Goal: Transaction & Acquisition: Purchase product/service

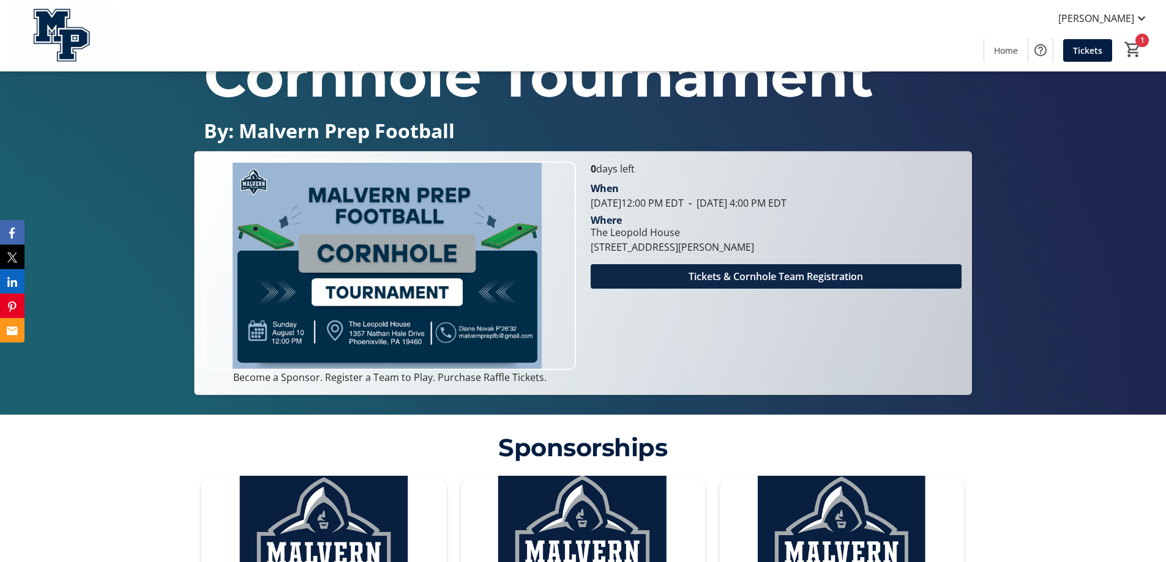
scroll to position [140, 0]
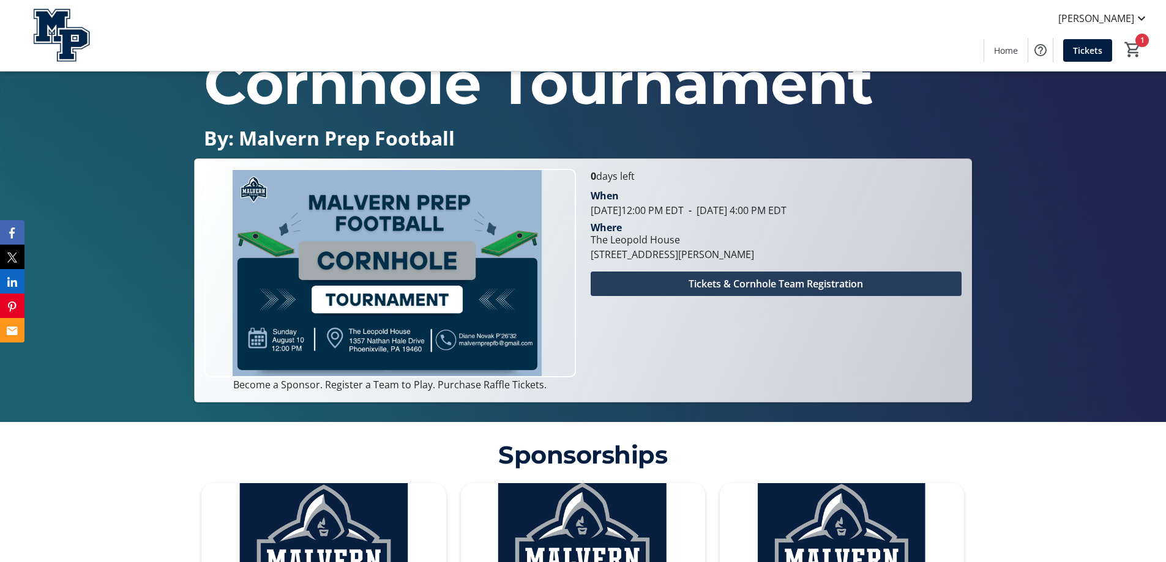
click at [763, 288] on span "Tickets & Cornhole Team Registration" at bounding box center [775, 284] width 174 height 15
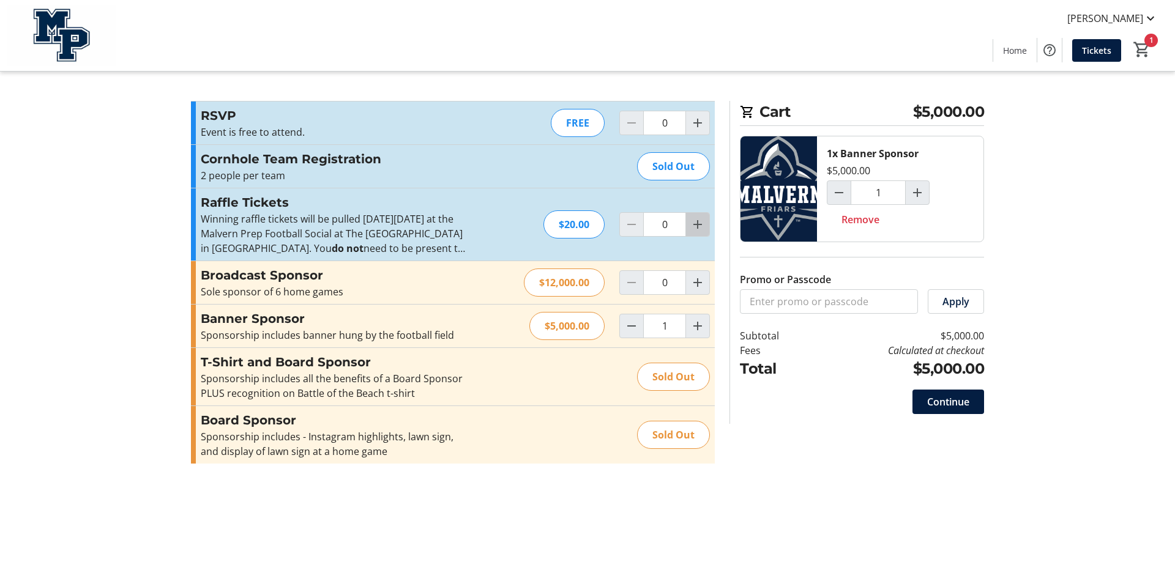
click at [695, 226] on mat-icon "Increment by one" at bounding box center [697, 224] width 15 height 15
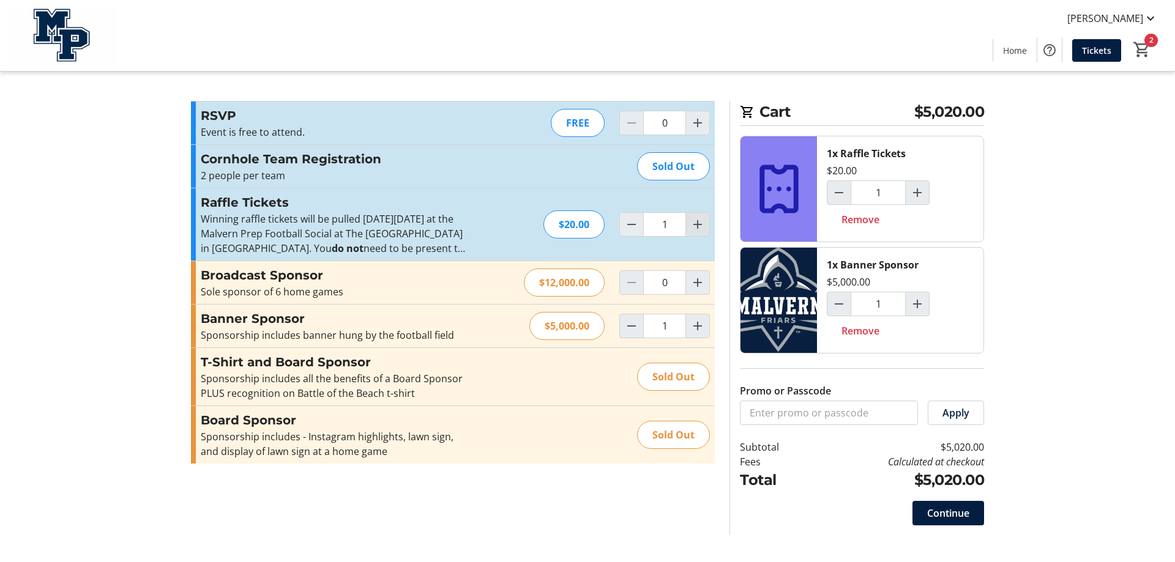
click at [696, 222] on mat-icon "Increment by one" at bounding box center [697, 224] width 15 height 15
type input "2"
click at [696, 222] on mat-icon "Increment by one" at bounding box center [697, 224] width 15 height 15
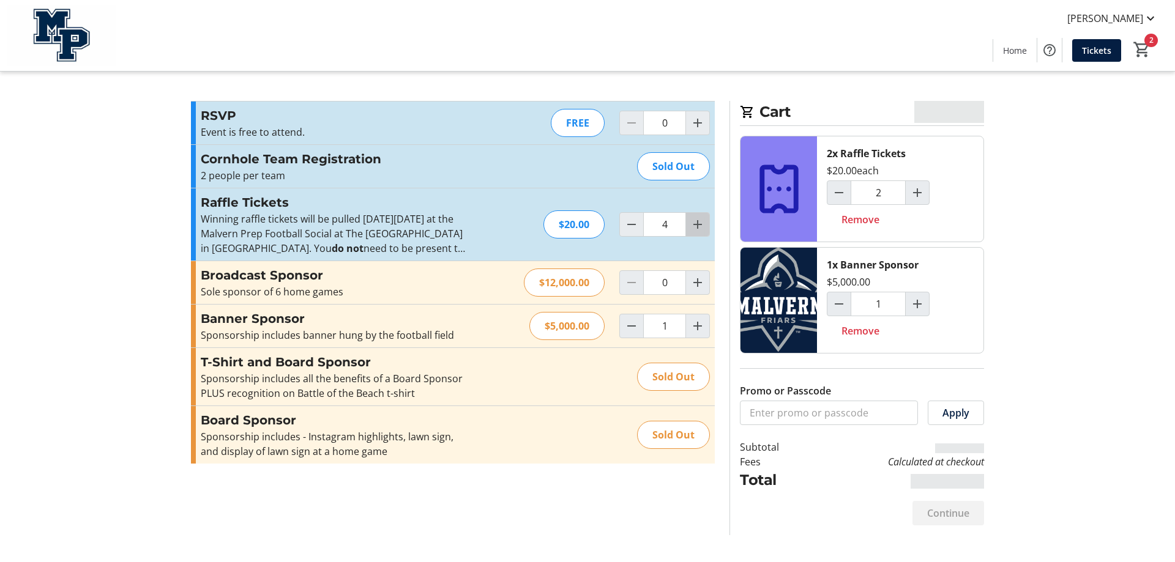
click at [696, 222] on mat-icon "Increment by one" at bounding box center [697, 224] width 15 height 15
type input "6"
click at [693, 222] on mat-icon "Increment by one" at bounding box center [697, 224] width 15 height 15
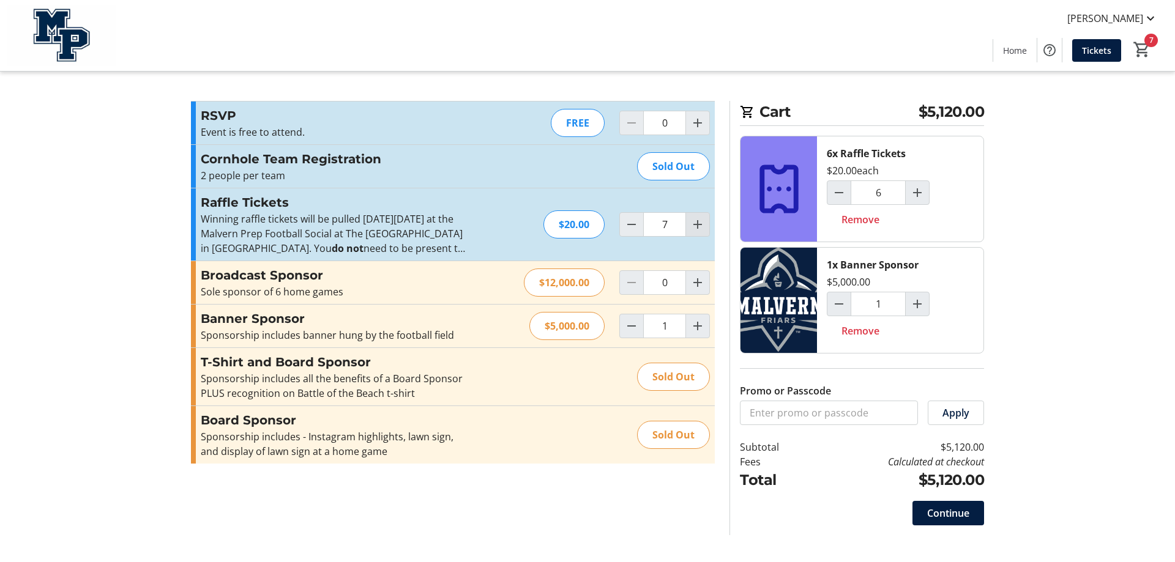
click at [692, 223] on mat-icon "Increment by one" at bounding box center [697, 224] width 15 height 15
type input "11"
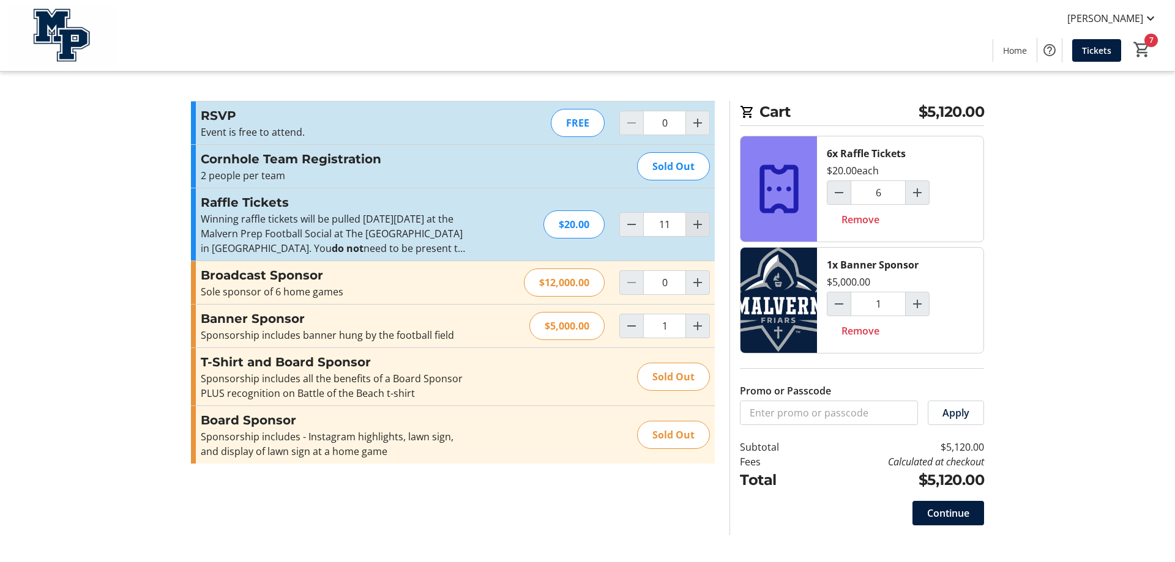
type input "11"
click at [635, 228] on mat-icon "Decrement by one" at bounding box center [631, 224] width 15 height 15
type input "10"
click at [1146, 44] on mat-icon "11" at bounding box center [1142, 49] width 18 height 18
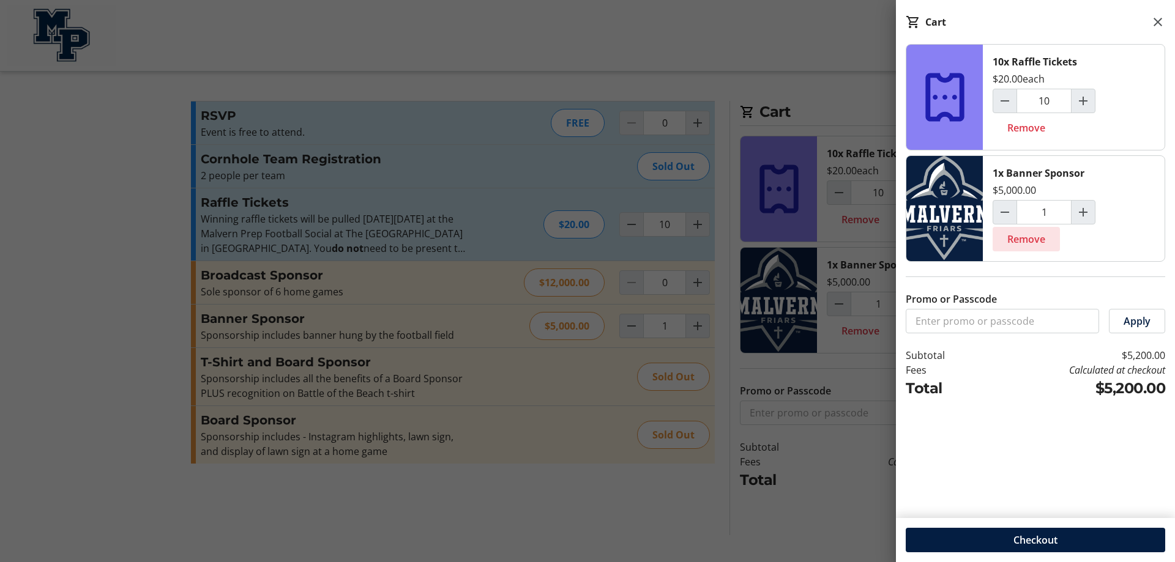
click at [1037, 240] on span "Remove" at bounding box center [1026, 239] width 38 height 15
type input "0"
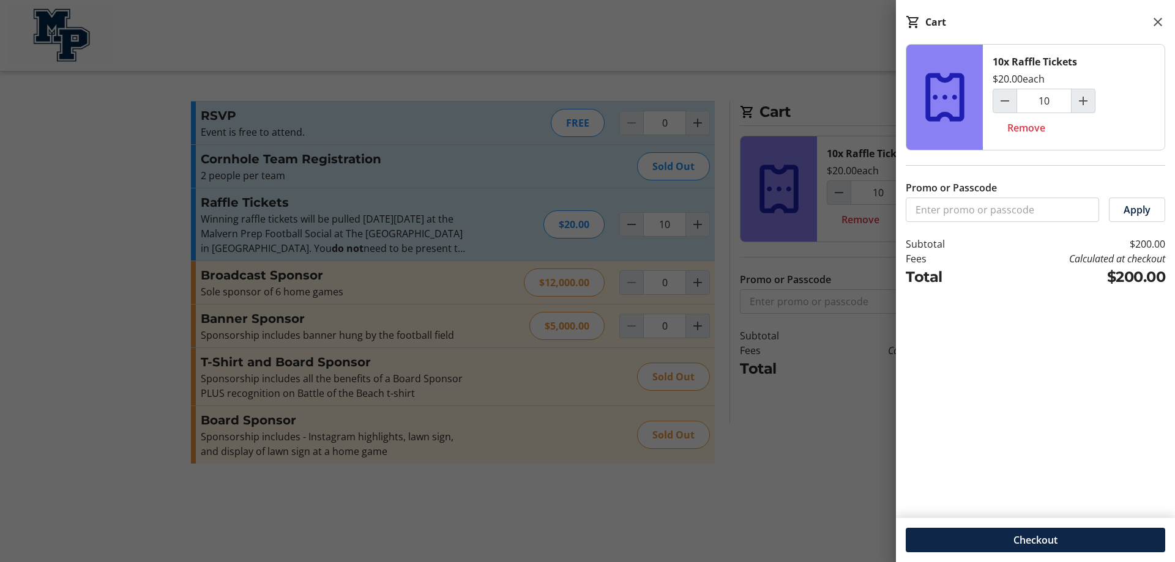
click at [1046, 535] on span "Checkout" at bounding box center [1035, 540] width 44 height 15
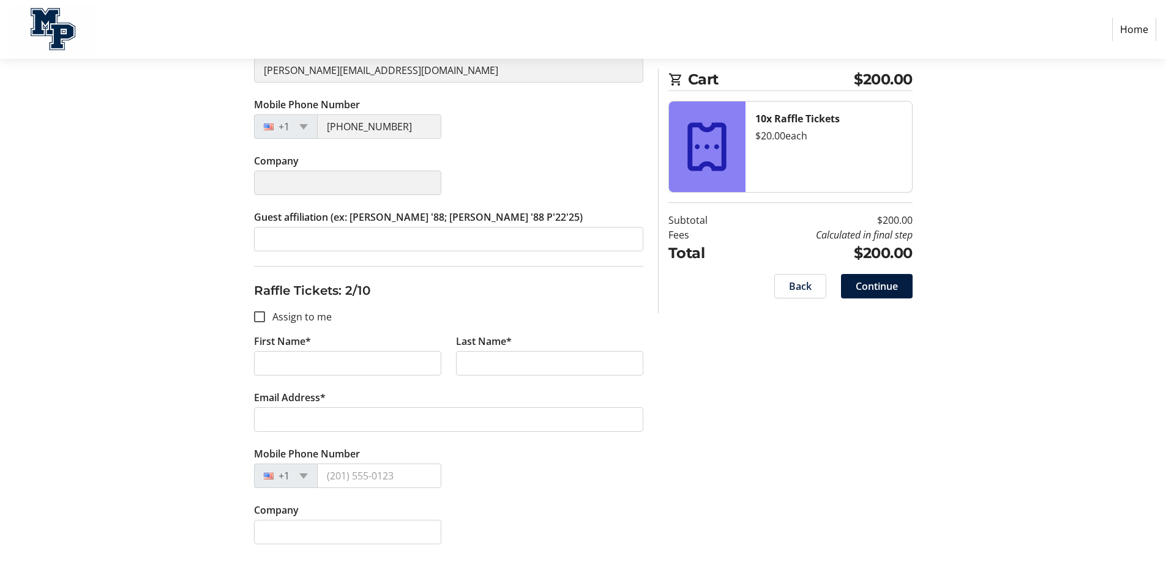
scroll to position [306, 0]
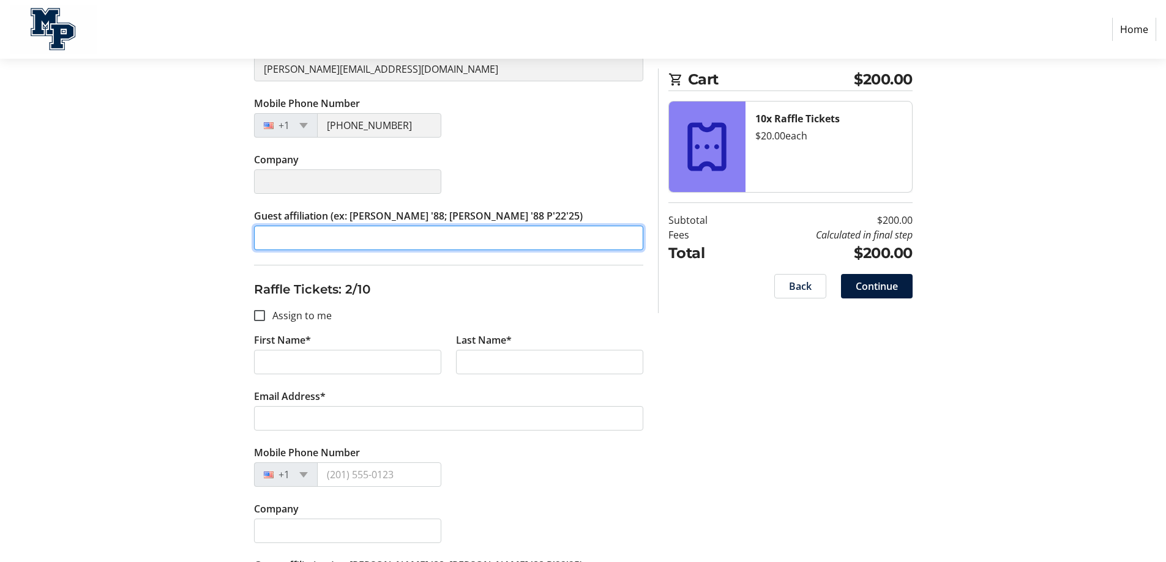
click at [408, 238] on input "Guest affiliation (ex: [PERSON_NAME] '88; [PERSON_NAME] '88 P'22'25)" at bounding box center [448, 238] width 389 height 24
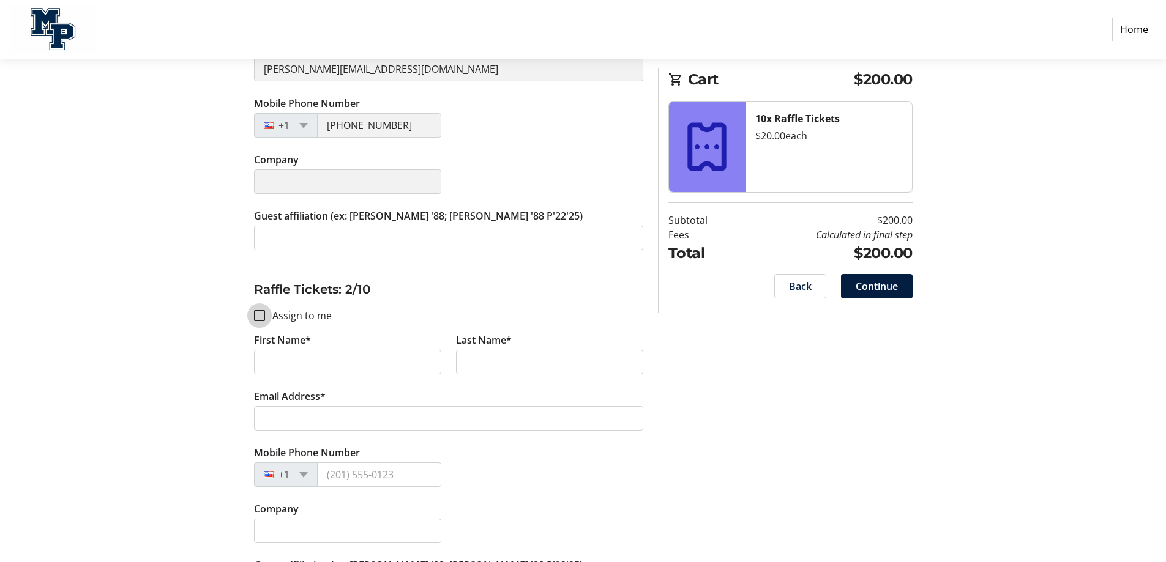
click at [255, 316] on input "Assign to me" at bounding box center [259, 315] width 11 height 11
checkbox input "true"
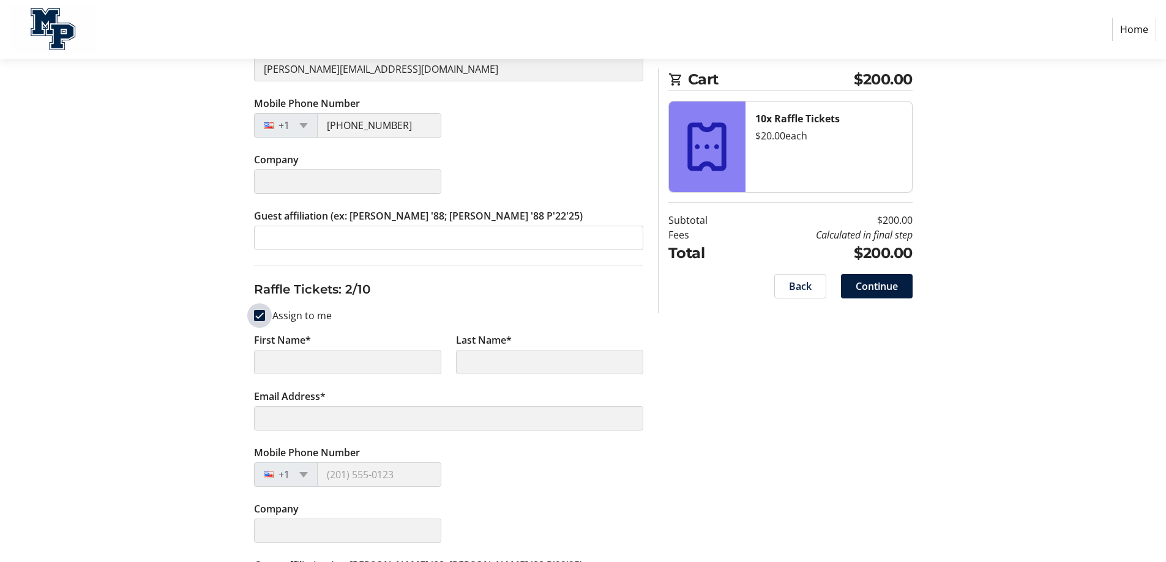
type input "[PERSON_NAME]"
type input "[PERSON_NAME][EMAIL_ADDRESS][DOMAIN_NAME]"
type input "[PHONE_NUMBER]"
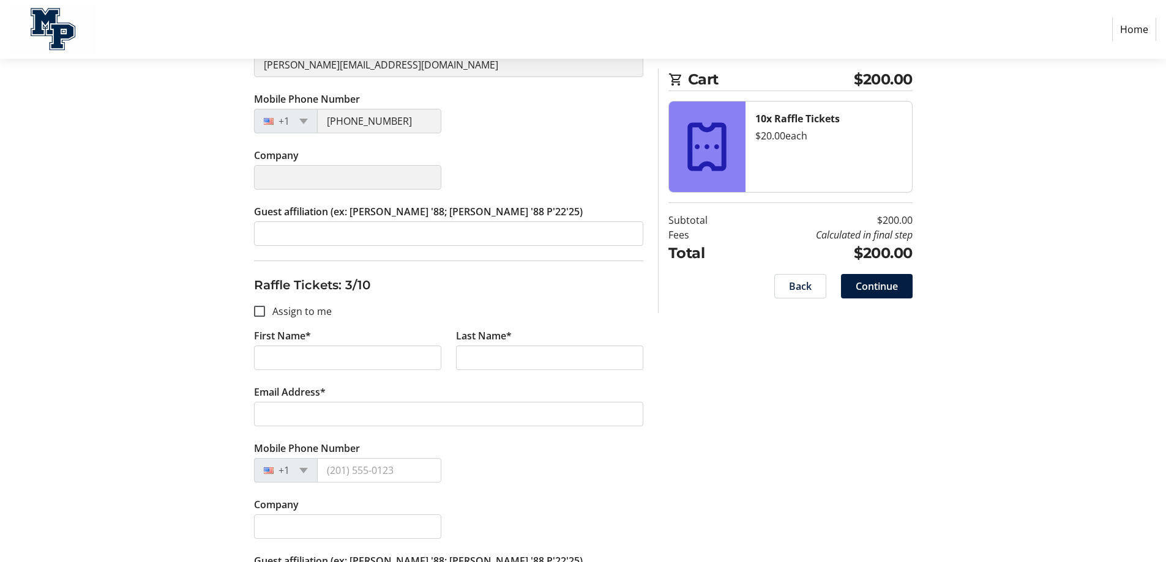
scroll to position [673, 0]
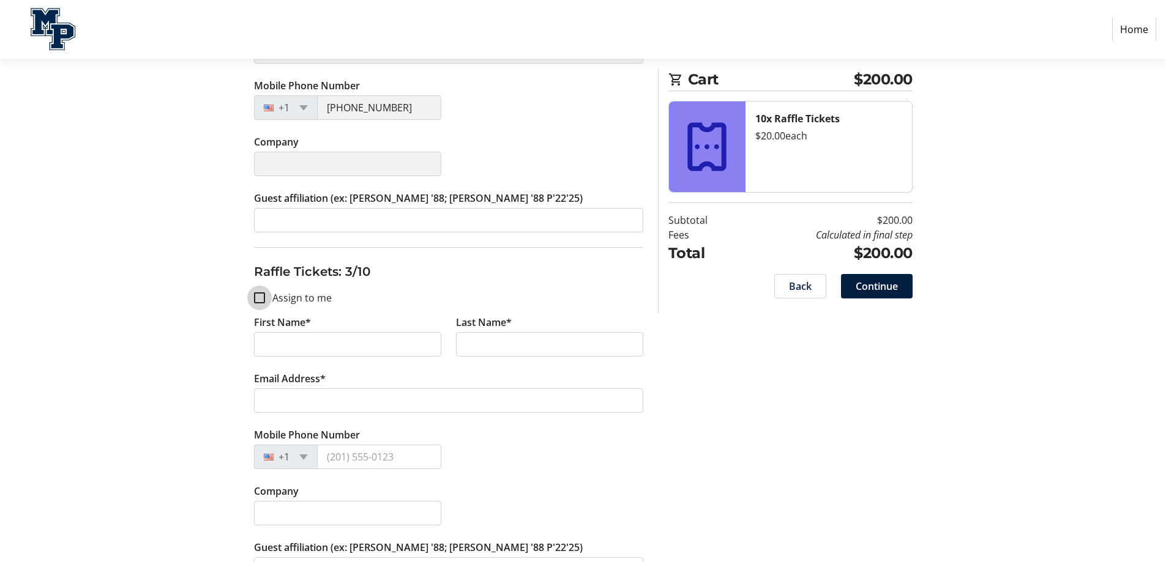
click at [263, 297] on input "Assign to me" at bounding box center [259, 298] width 11 height 11
checkbox input "true"
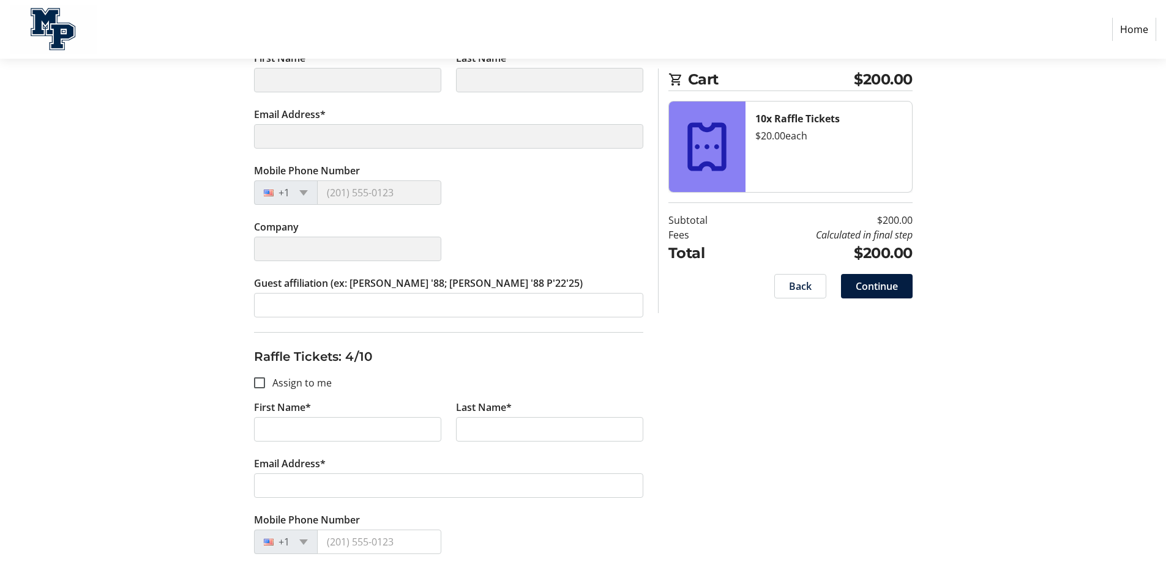
scroll to position [979, 0]
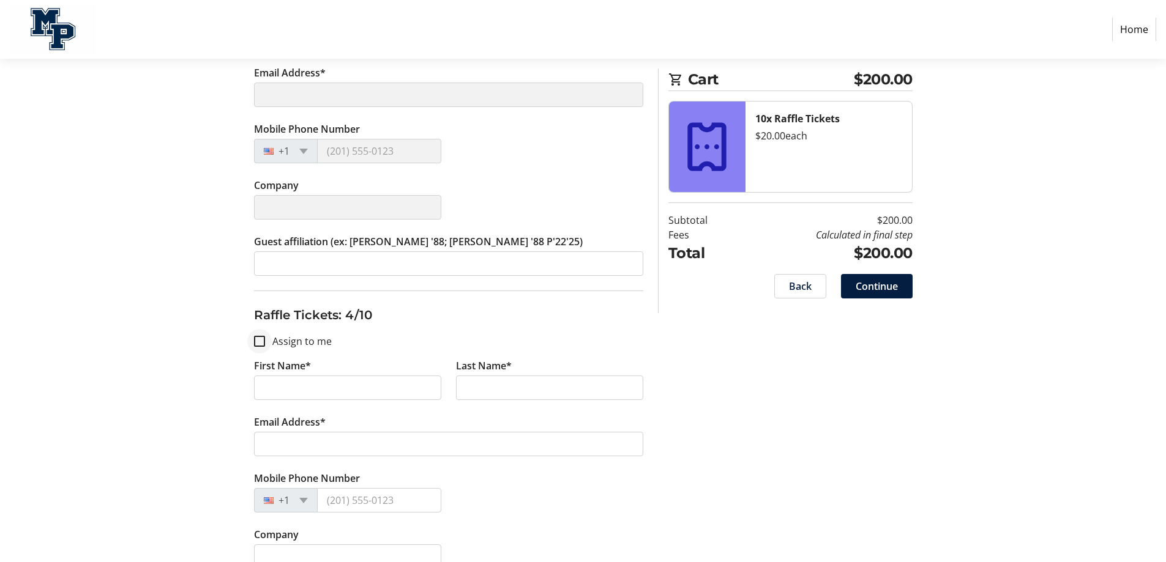
type input "[PERSON_NAME]"
type input "[PERSON_NAME][EMAIL_ADDRESS][DOMAIN_NAME]"
type input "[PHONE_NUMBER]"
click at [254, 343] on input "Assign to me" at bounding box center [259, 341] width 11 height 11
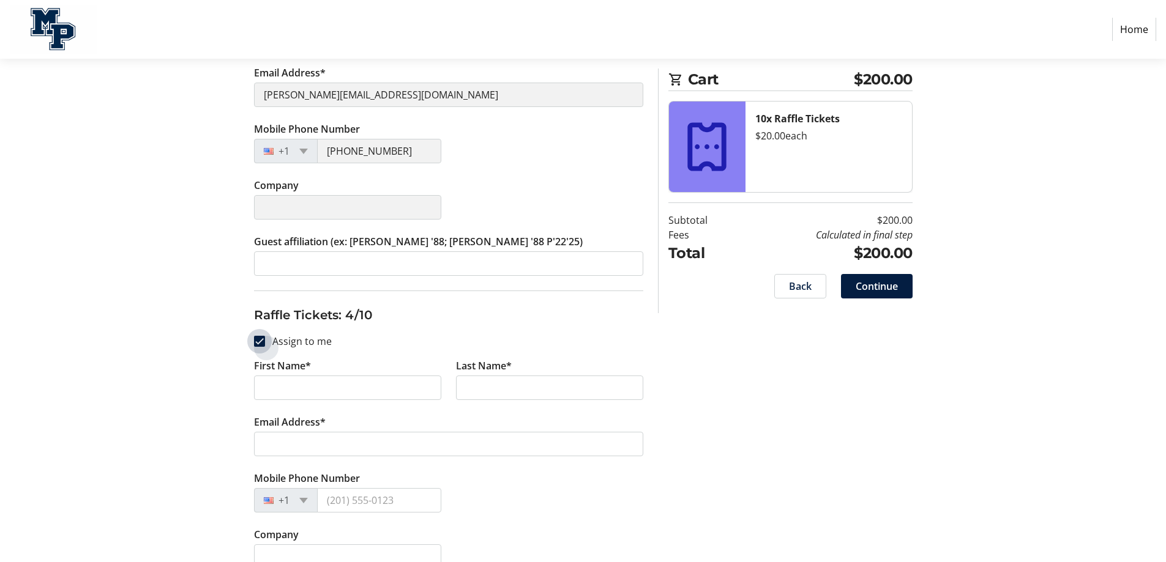
checkbox input "true"
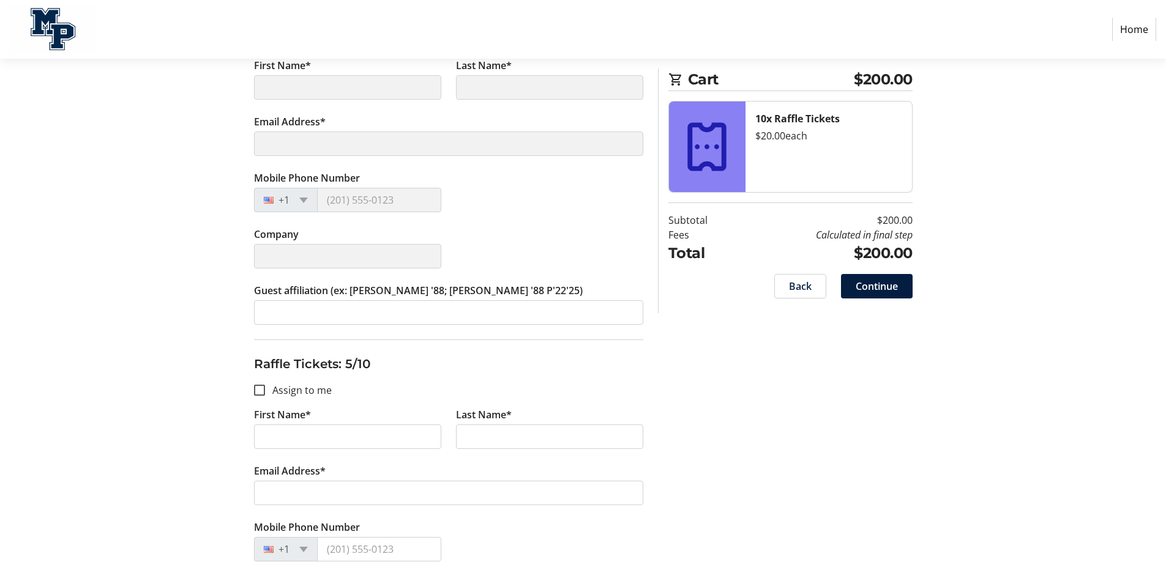
scroll to position [1285, 0]
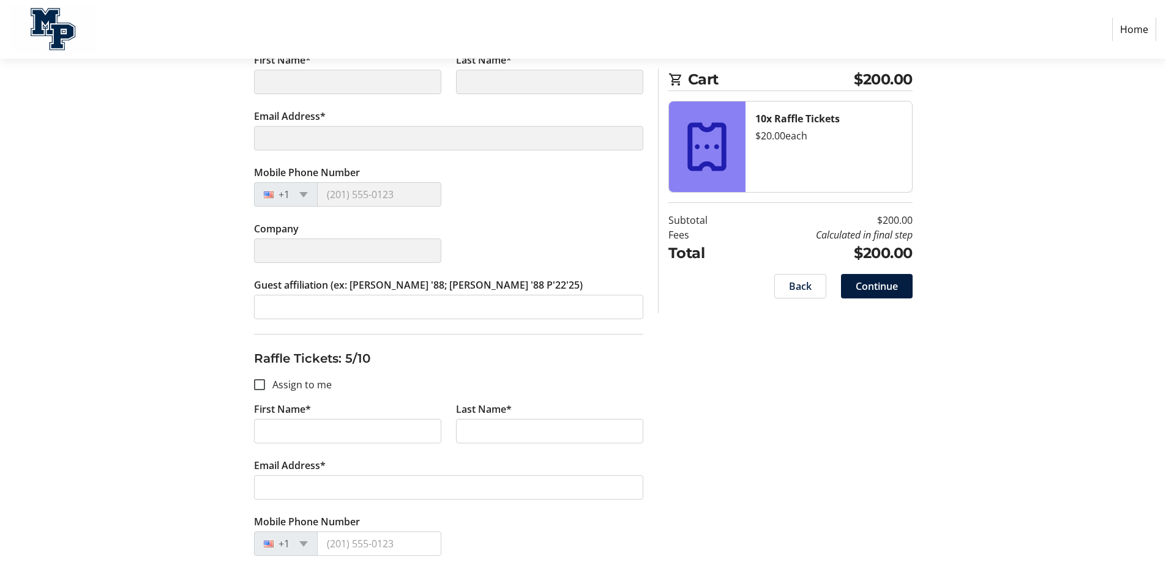
type input "[PERSON_NAME]"
type input "[PERSON_NAME][EMAIL_ADDRESS][DOMAIN_NAME]"
type input "[PHONE_NUMBER]"
click at [261, 382] on input "Assign to me" at bounding box center [259, 384] width 11 height 11
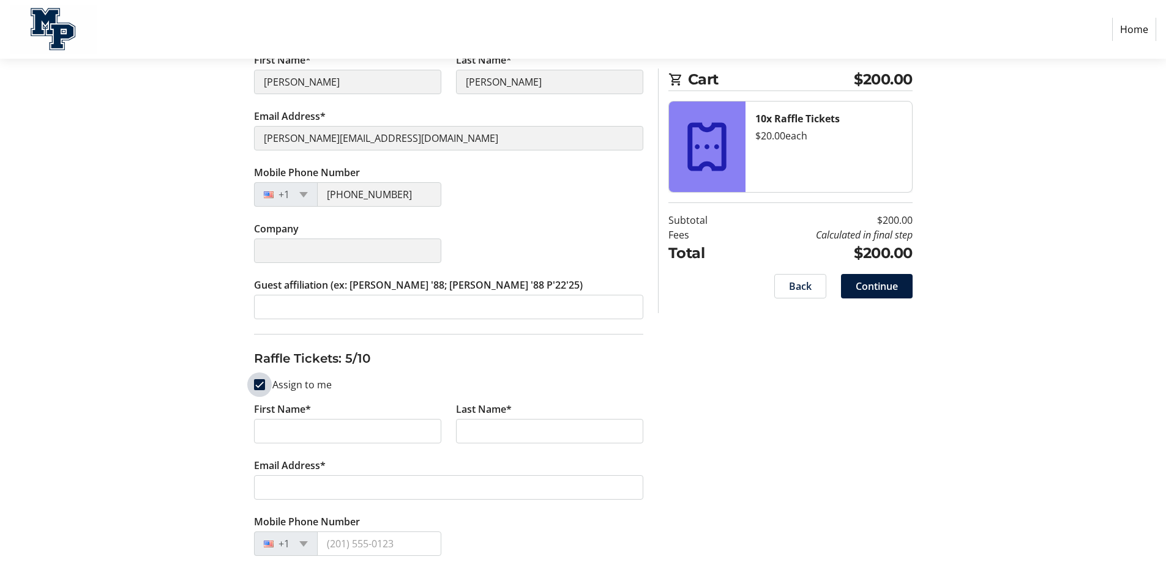
checkbox input "true"
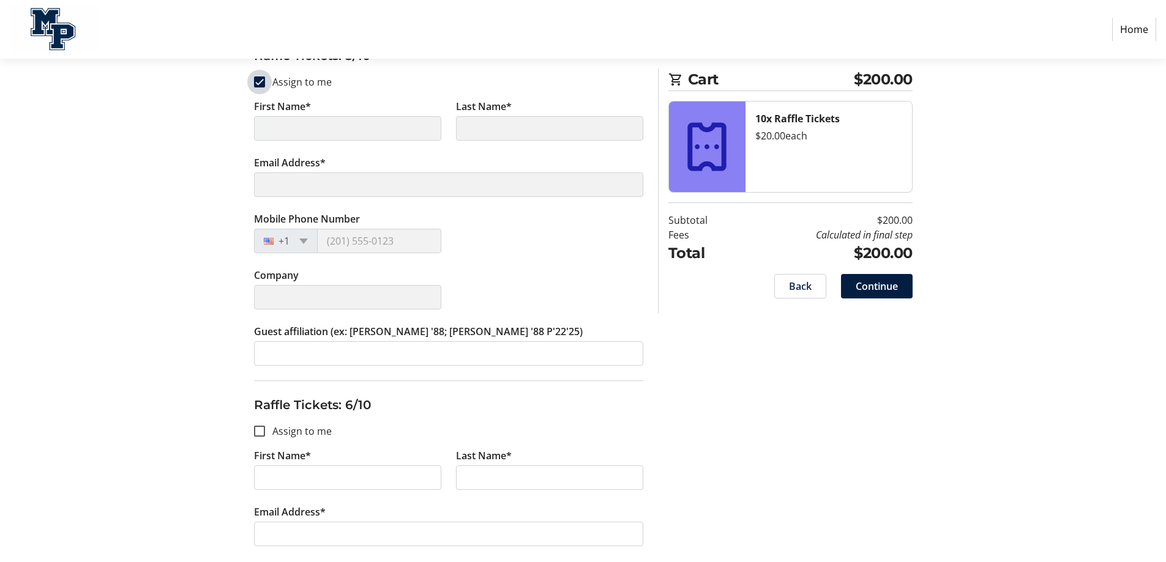
scroll to position [1591, 0]
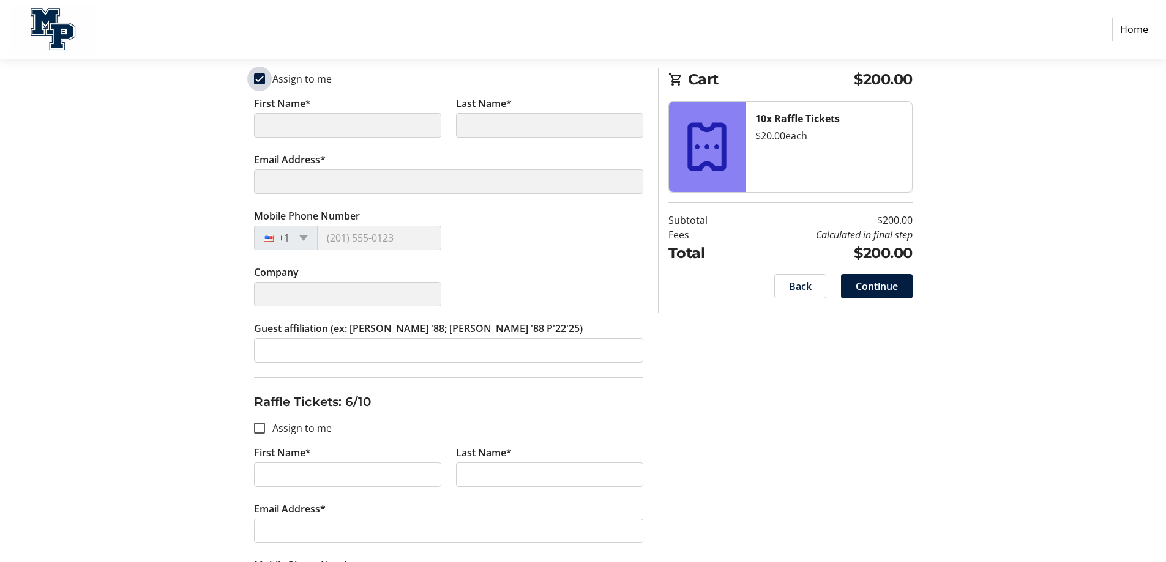
type input "[PERSON_NAME]"
type input "[PERSON_NAME][EMAIL_ADDRESS][DOMAIN_NAME]"
type input "[PHONE_NUMBER]"
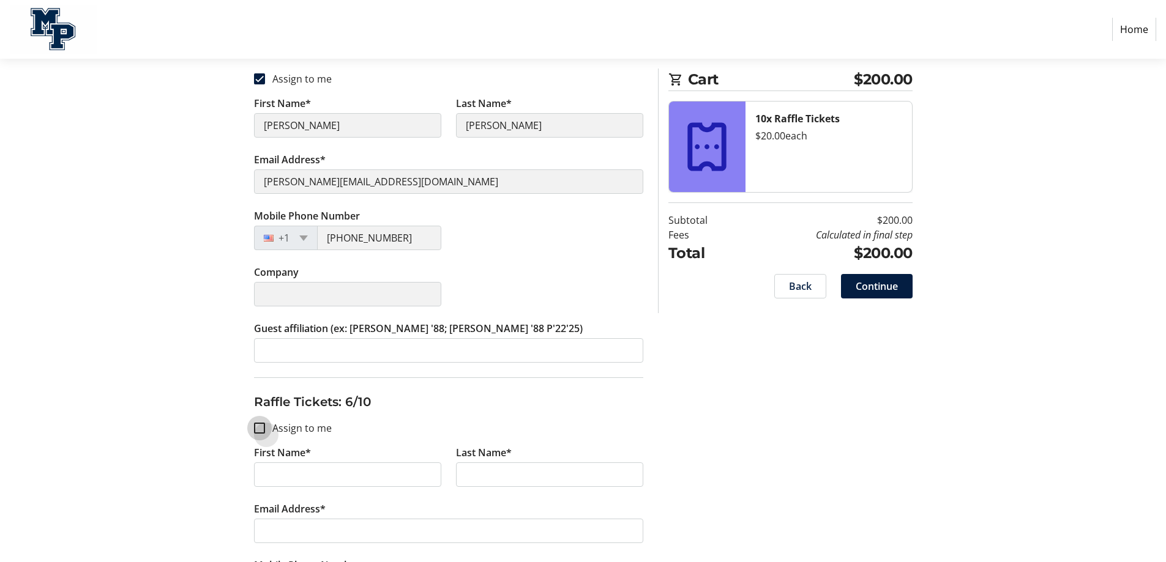
click at [262, 427] on input "Assign to me" at bounding box center [259, 428] width 11 height 11
checkbox input "true"
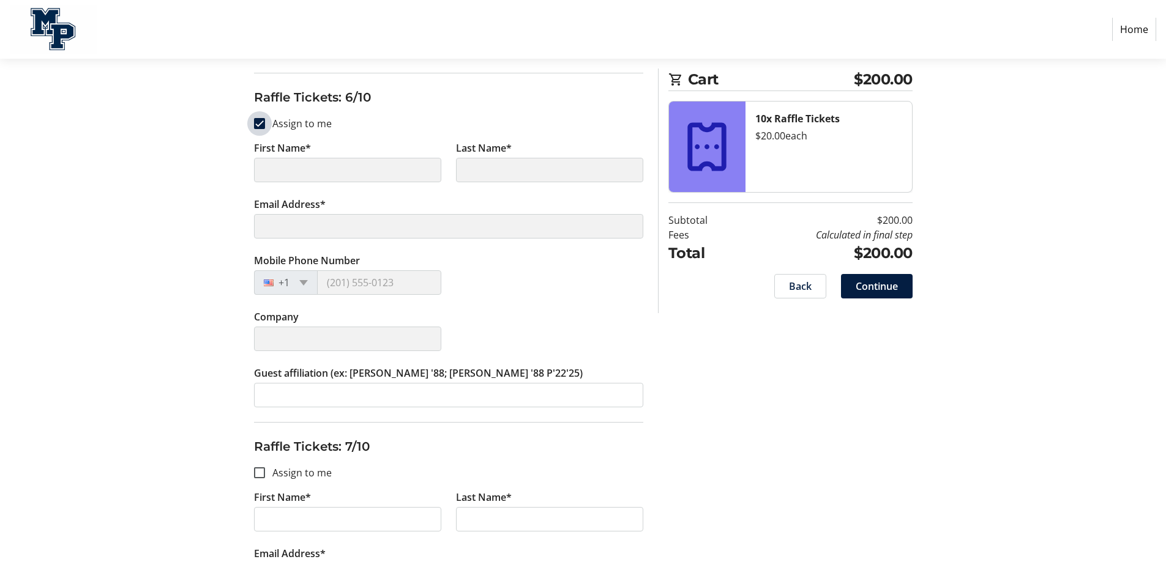
scroll to position [1897, 0]
type input "[PERSON_NAME]"
type input "[PERSON_NAME][EMAIL_ADDRESS][DOMAIN_NAME]"
type input "[PHONE_NUMBER]"
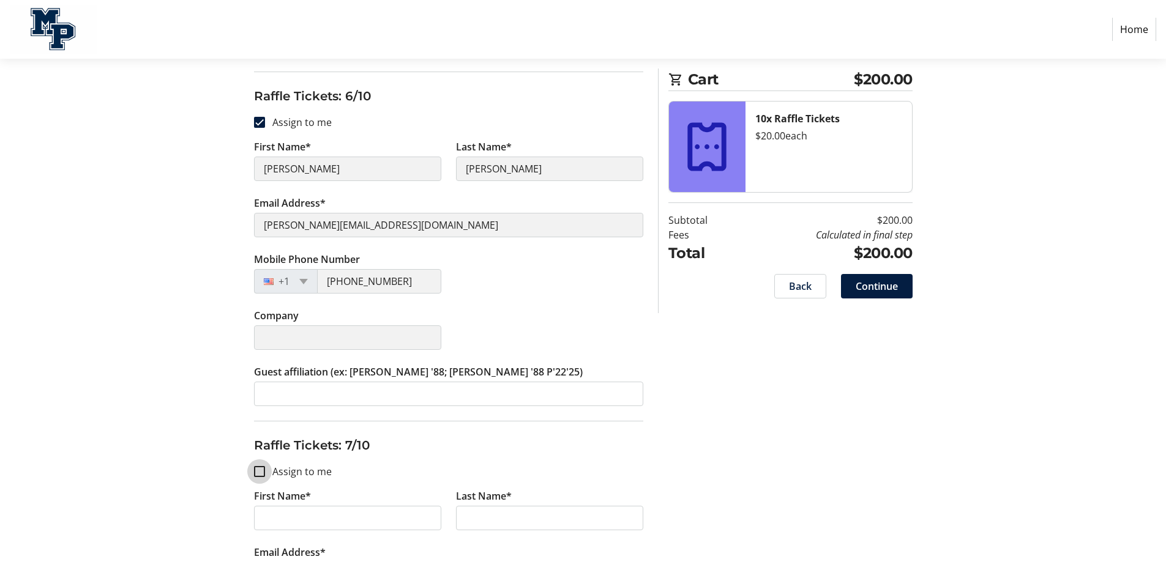
click at [261, 468] on input "Assign to me" at bounding box center [259, 471] width 11 height 11
checkbox input "true"
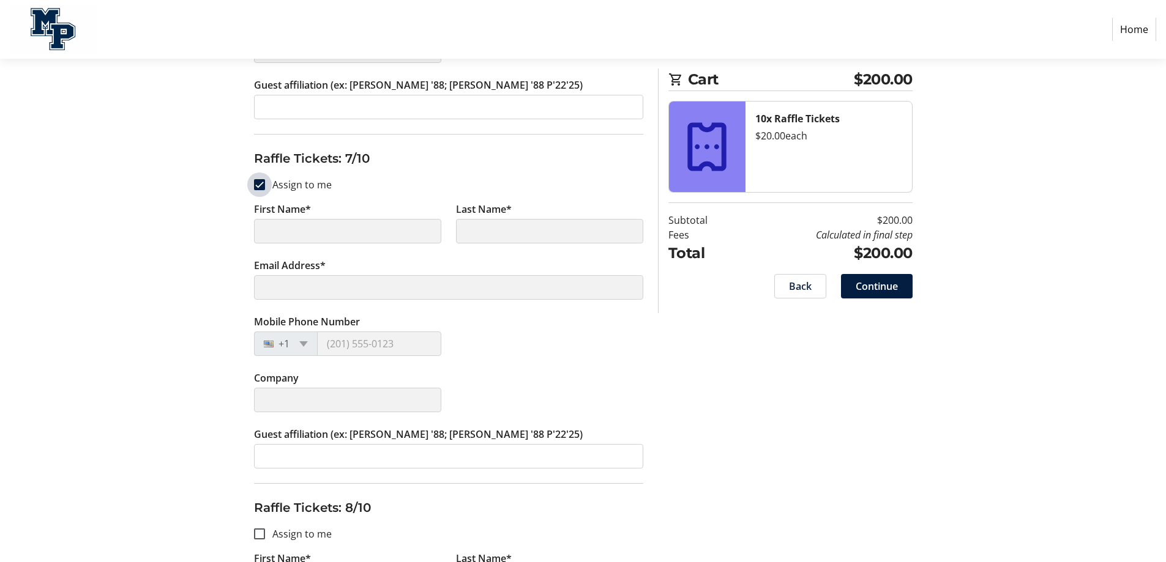
scroll to position [2264, 0]
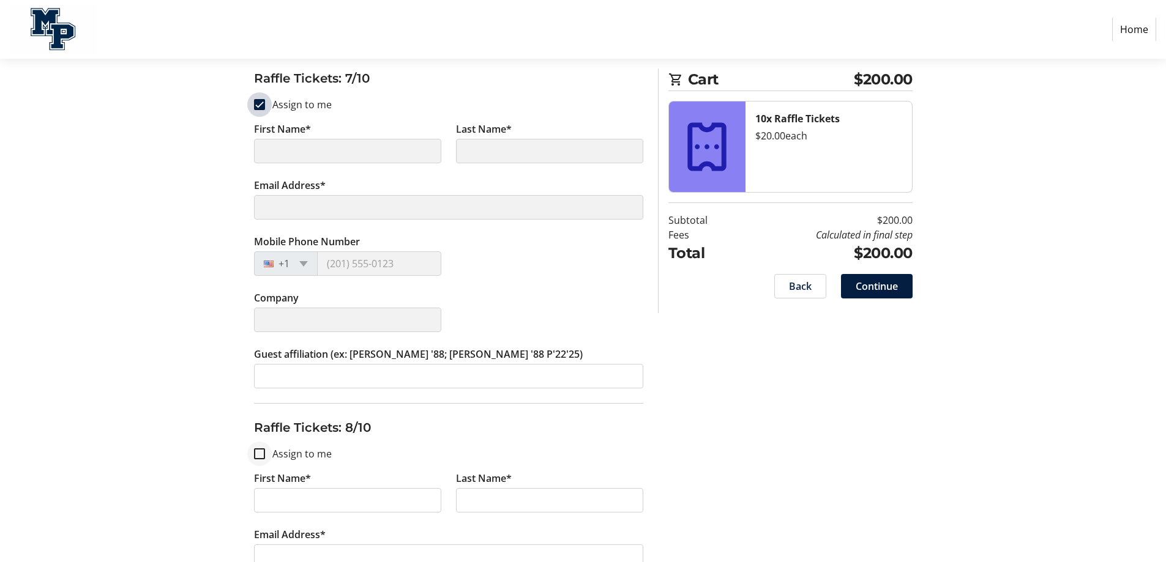
type input "[PERSON_NAME]"
type input "[PERSON_NAME][EMAIL_ADDRESS][DOMAIN_NAME]"
type input "[PHONE_NUMBER]"
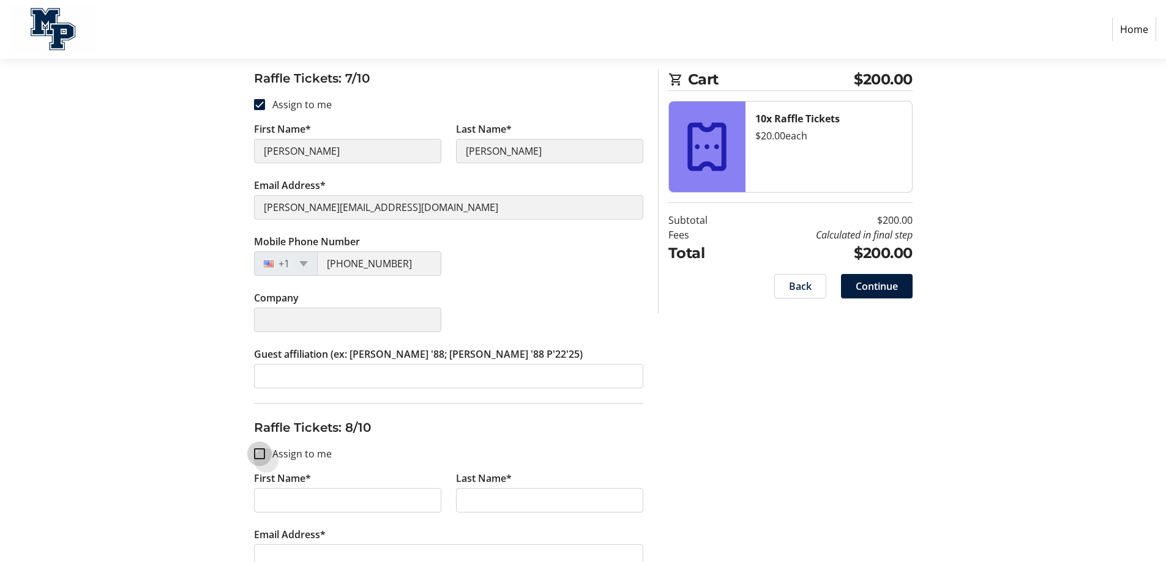
click at [261, 454] on input "Assign to me" at bounding box center [259, 454] width 11 height 11
checkbox input "true"
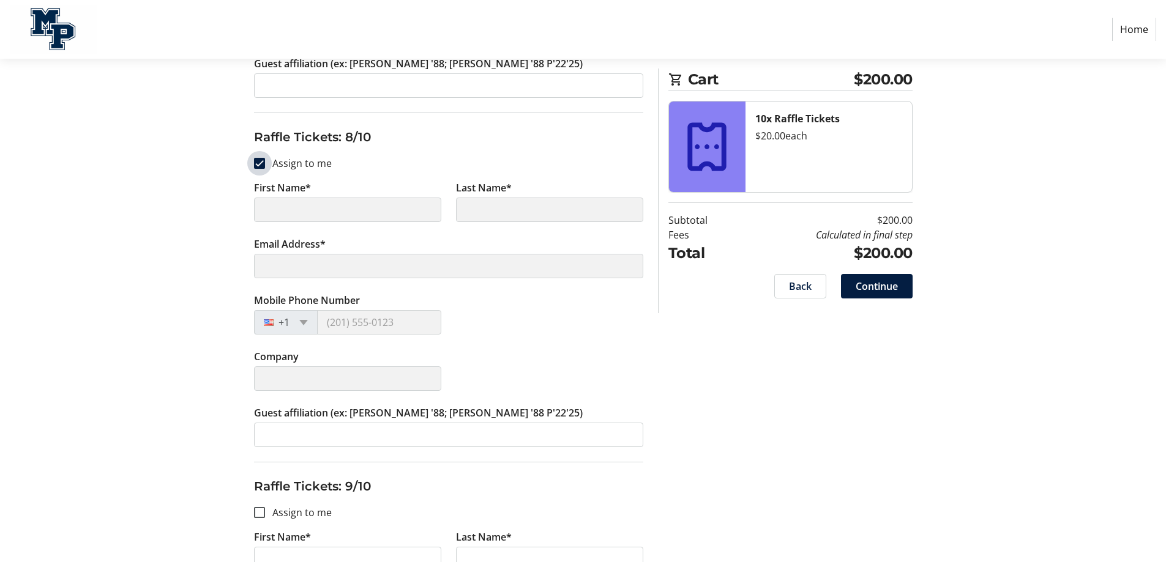
scroll to position [2570, 0]
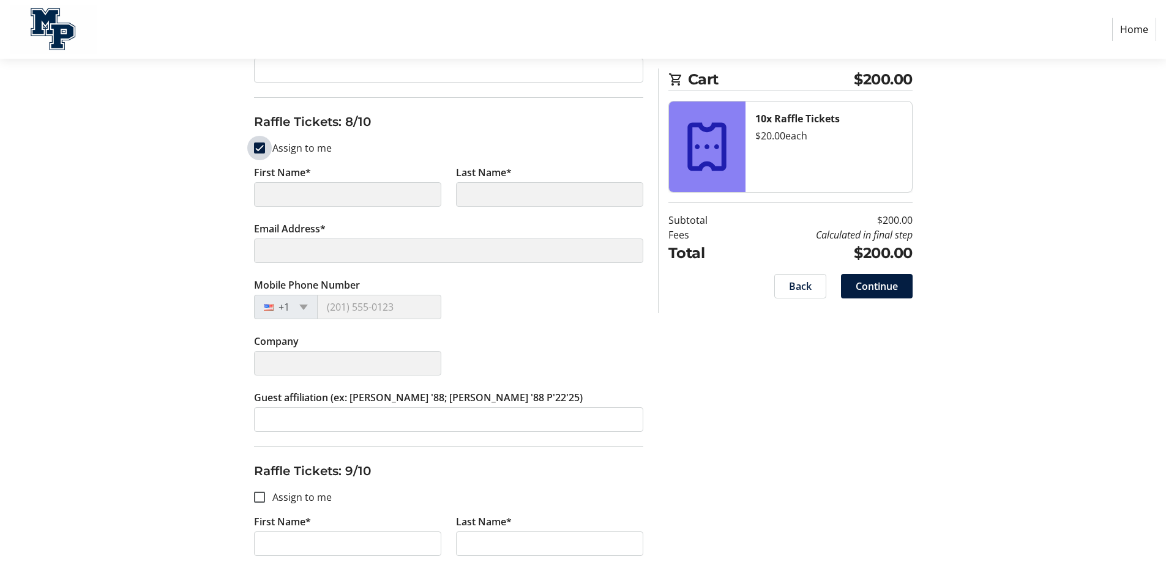
type input "[PERSON_NAME]"
type input "[PERSON_NAME][EMAIL_ADDRESS][DOMAIN_NAME]"
type input "[PHONE_NUMBER]"
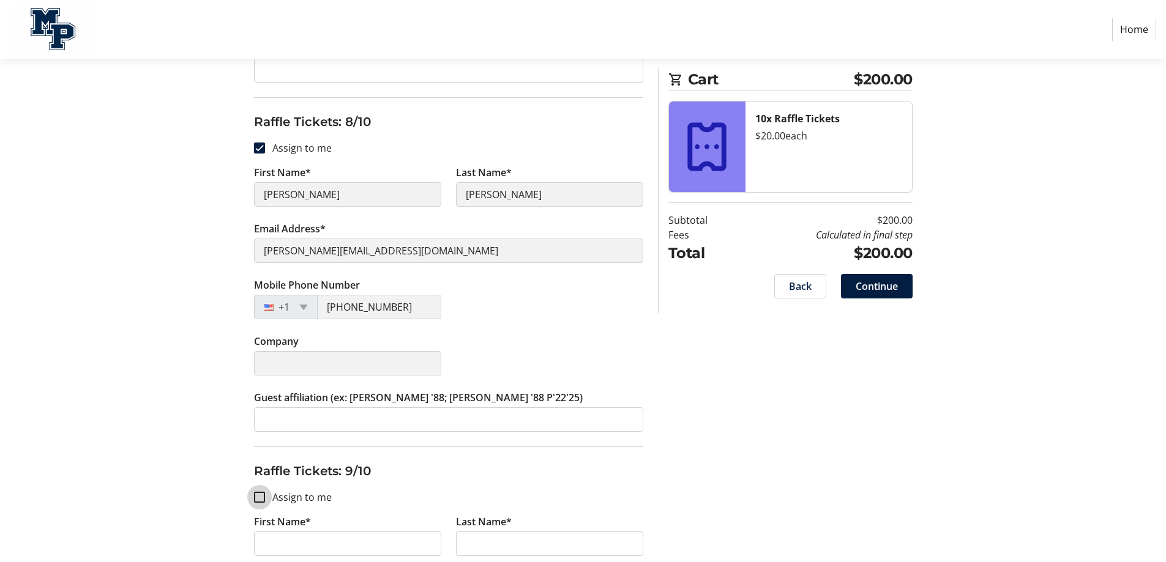
click at [259, 496] on input "Assign to me" at bounding box center [259, 497] width 11 height 11
checkbox input "true"
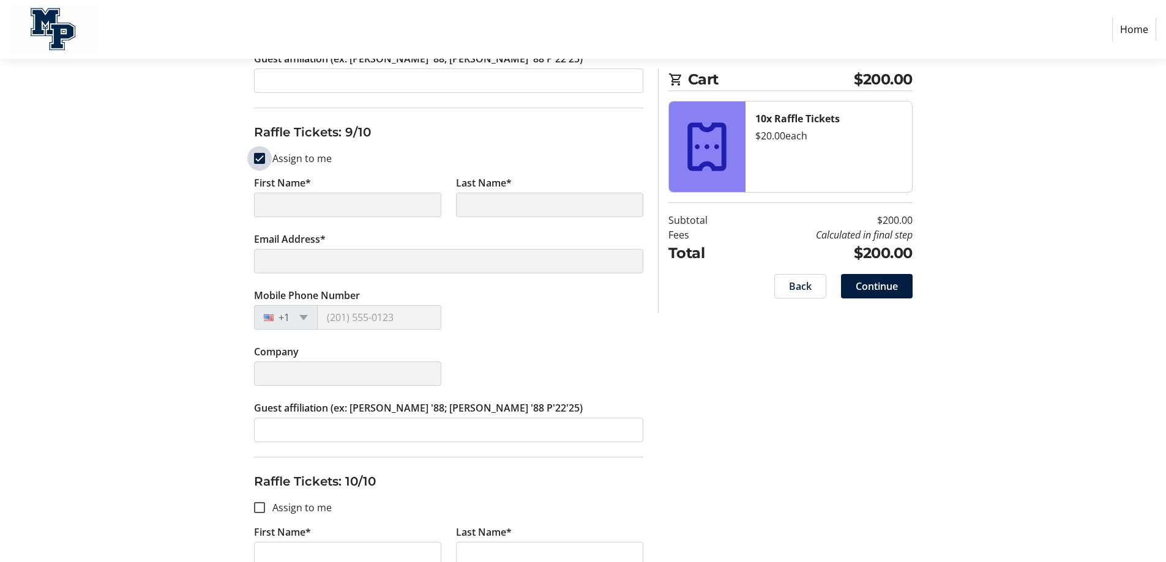
scroll to position [2937, 0]
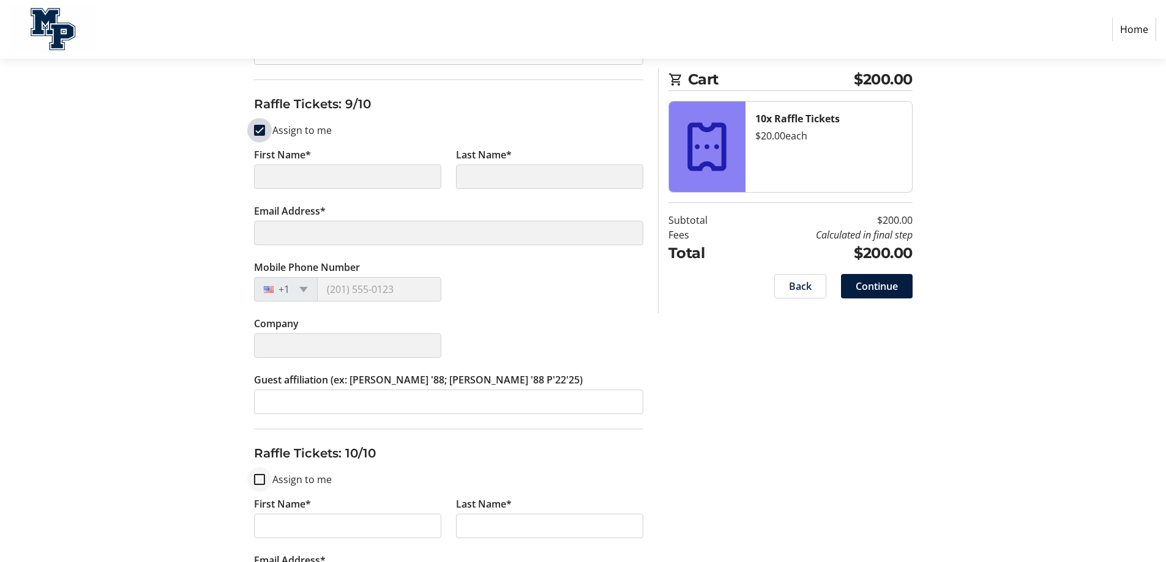
type input "[PERSON_NAME]"
type input "[PERSON_NAME][EMAIL_ADDRESS][DOMAIN_NAME]"
type input "[PHONE_NUMBER]"
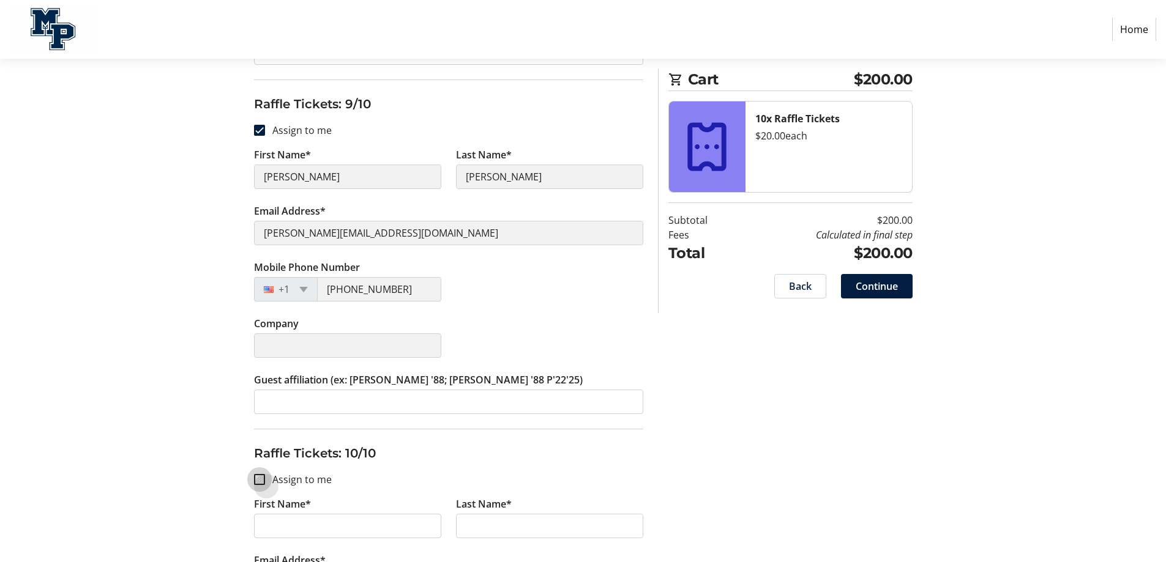
click at [262, 481] on input "Assign to me" at bounding box center [259, 479] width 11 height 11
checkbox input "true"
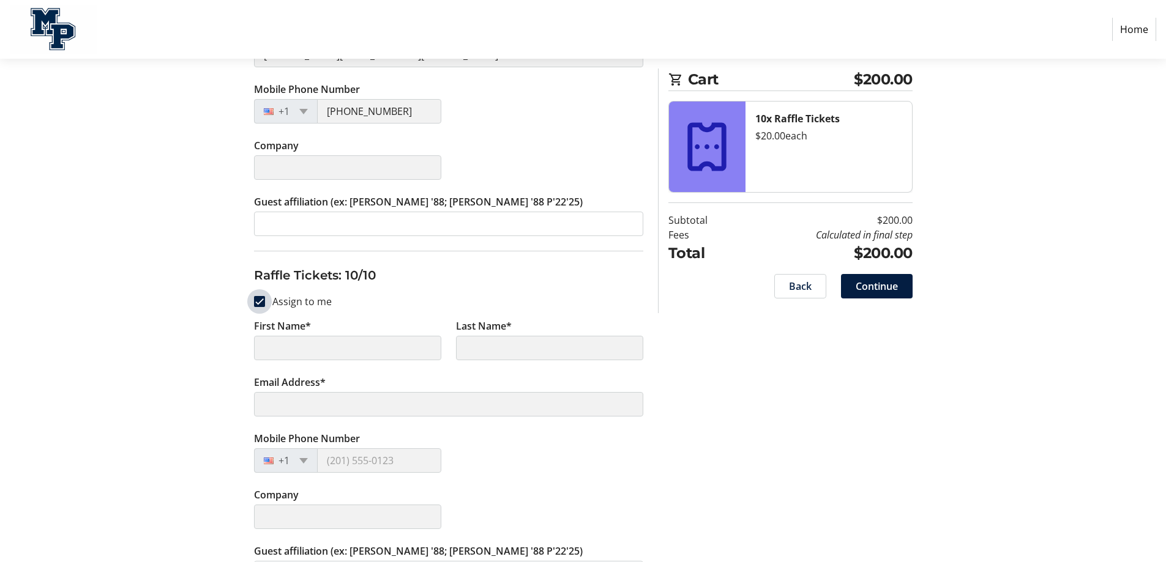
scroll to position [3153, 0]
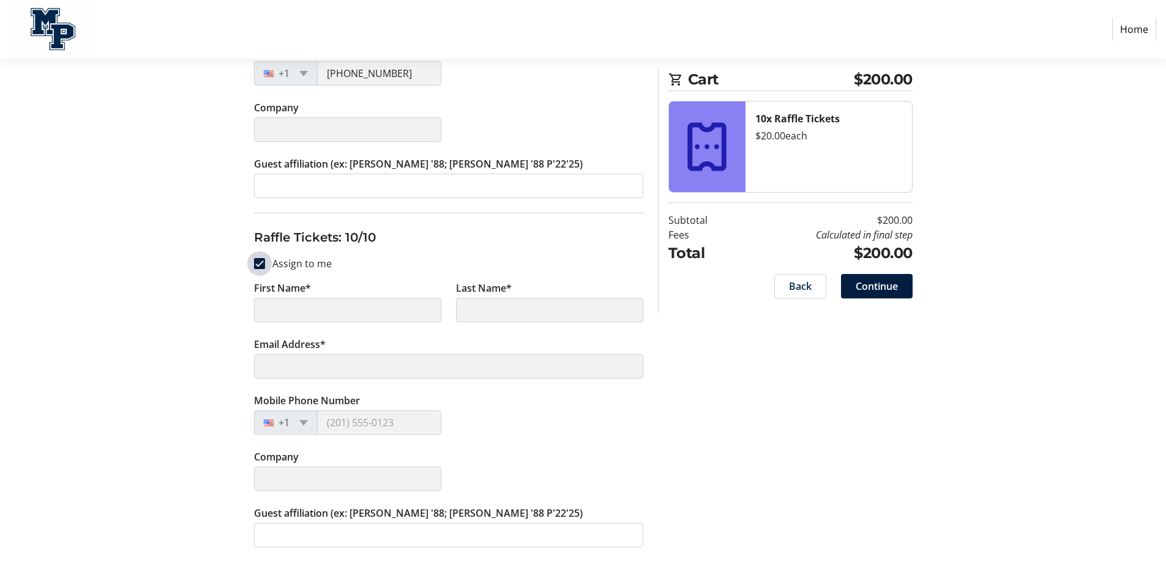
type input "[PERSON_NAME]"
type input "[PERSON_NAME][EMAIL_ADDRESS][DOMAIN_NAME]"
type input "[PHONE_NUMBER]"
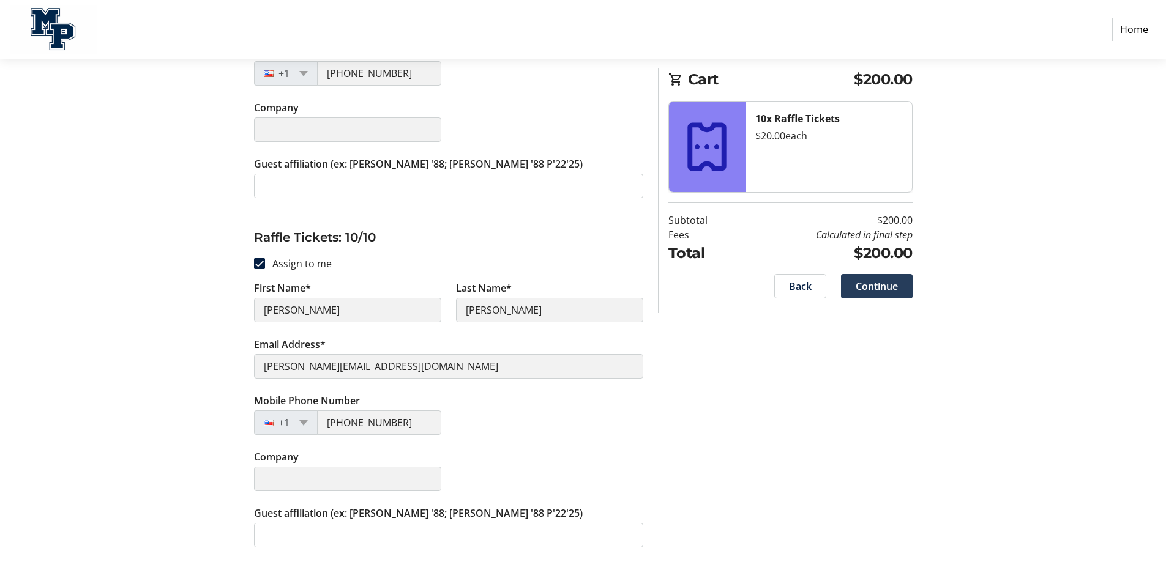
click at [871, 286] on span "Continue" at bounding box center [877, 286] width 42 height 15
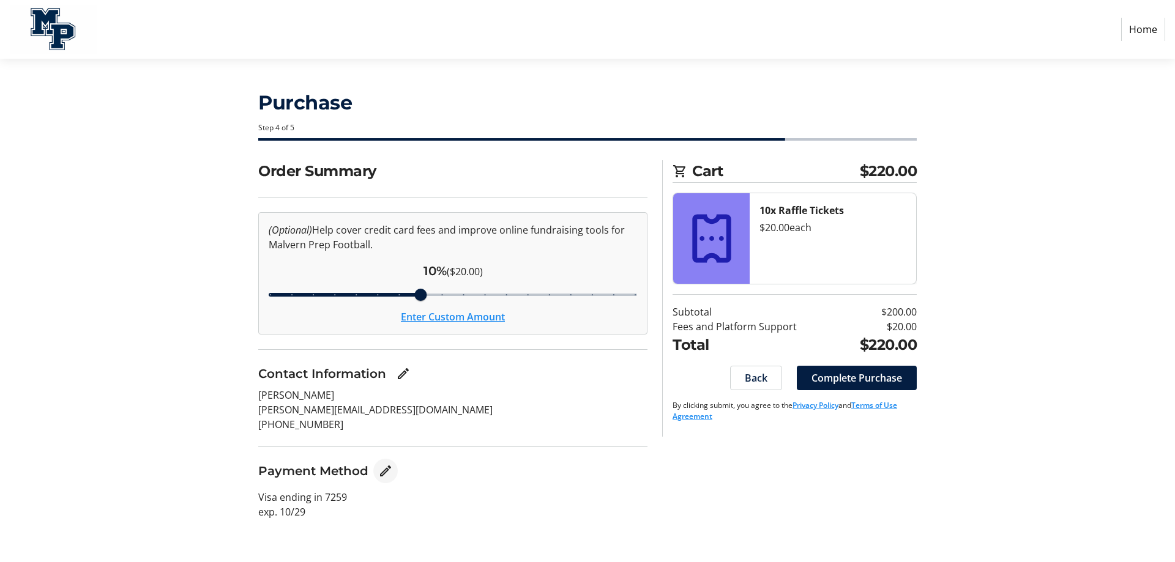
click at [389, 472] on mat-icon "Edit Payment Method" at bounding box center [385, 471] width 15 height 15
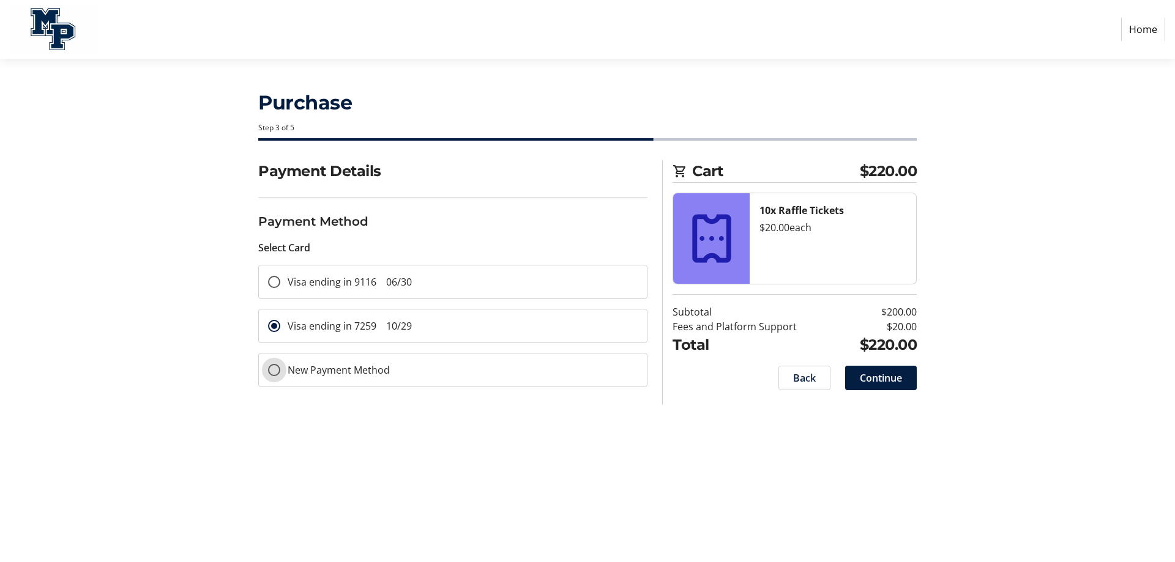
click at [275, 369] on input "New Payment Method" at bounding box center [274, 370] width 12 height 12
radio input "true"
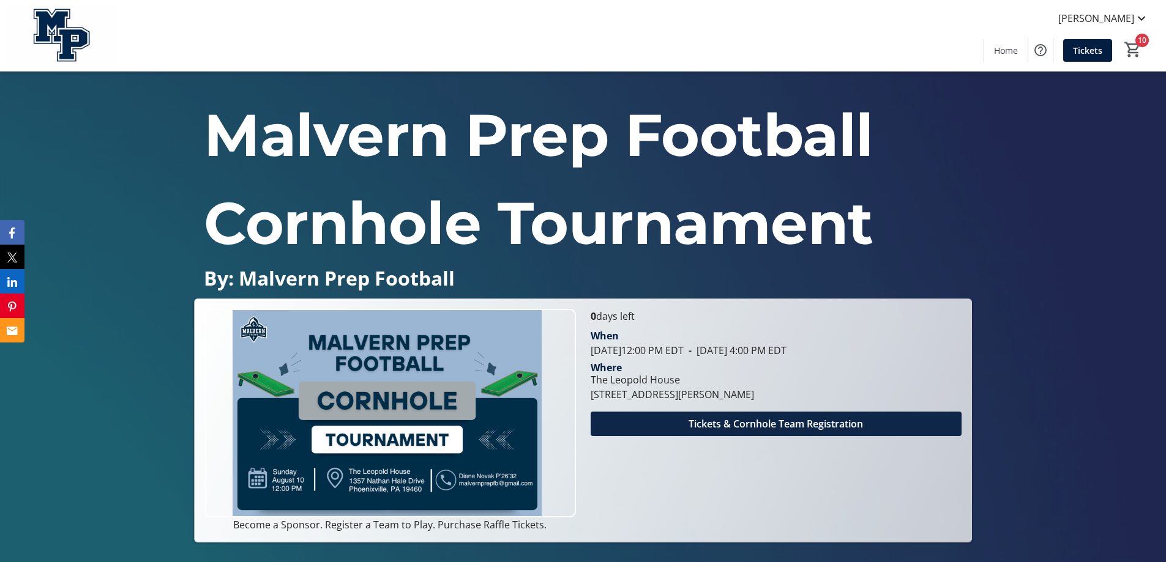
click at [747, 428] on span "Tickets & Cornhole Team Registration" at bounding box center [775, 424] width 174 height 15
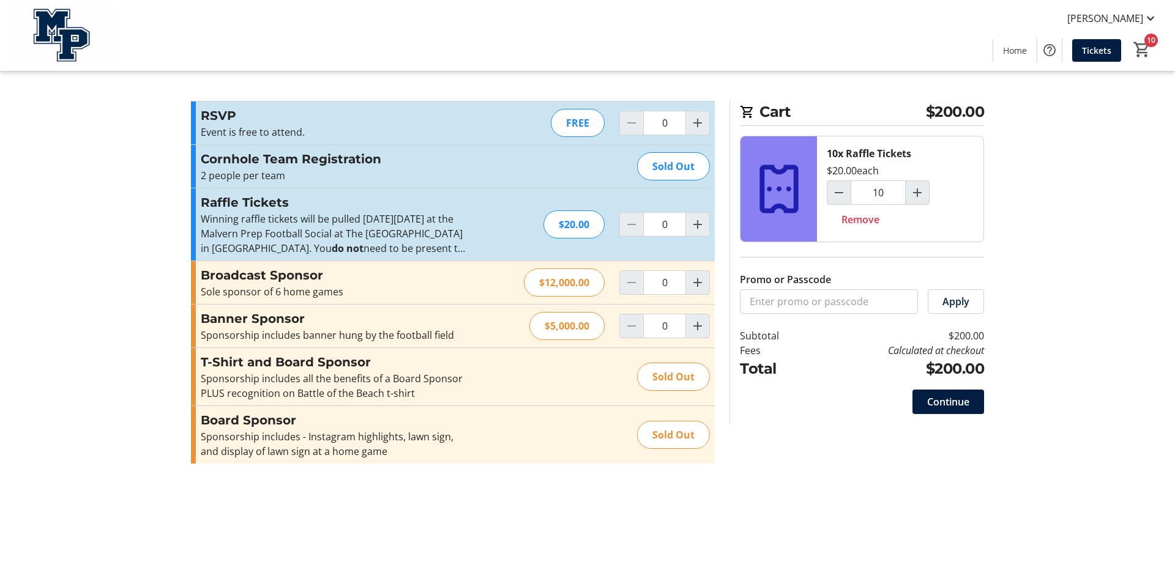
type input "10"
click at [950, 399] on span "Continue" at bounding box center [948, 402] width 42 height 15
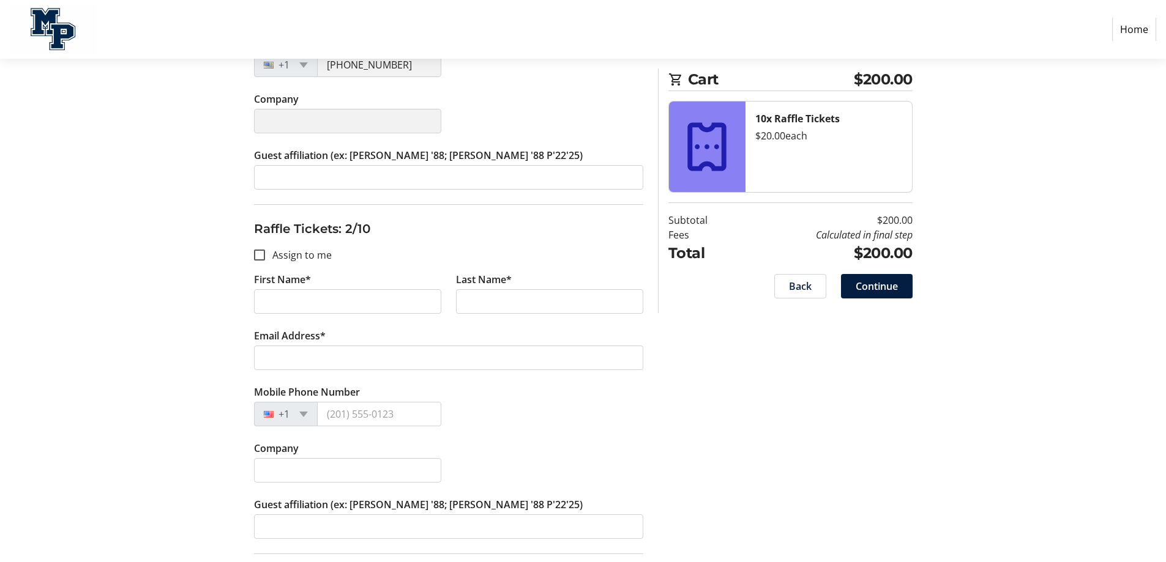
scroll to position [367, 0]
click at [251, 255] on div at bounding box center [259, 254] width 29 height 29
checkbox input "true"
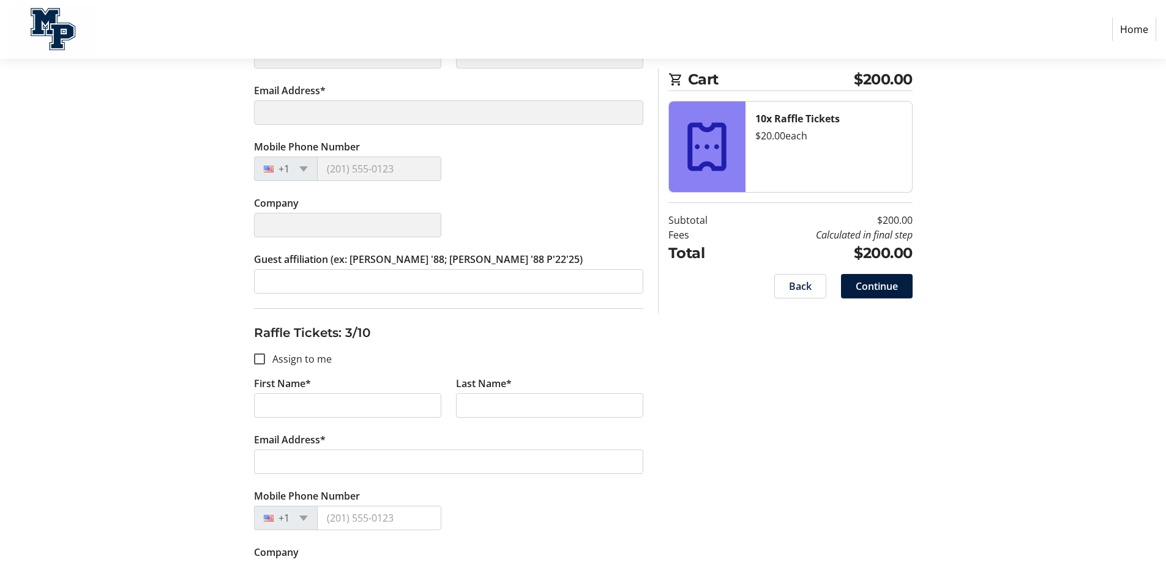
scroll to position [734, 0]
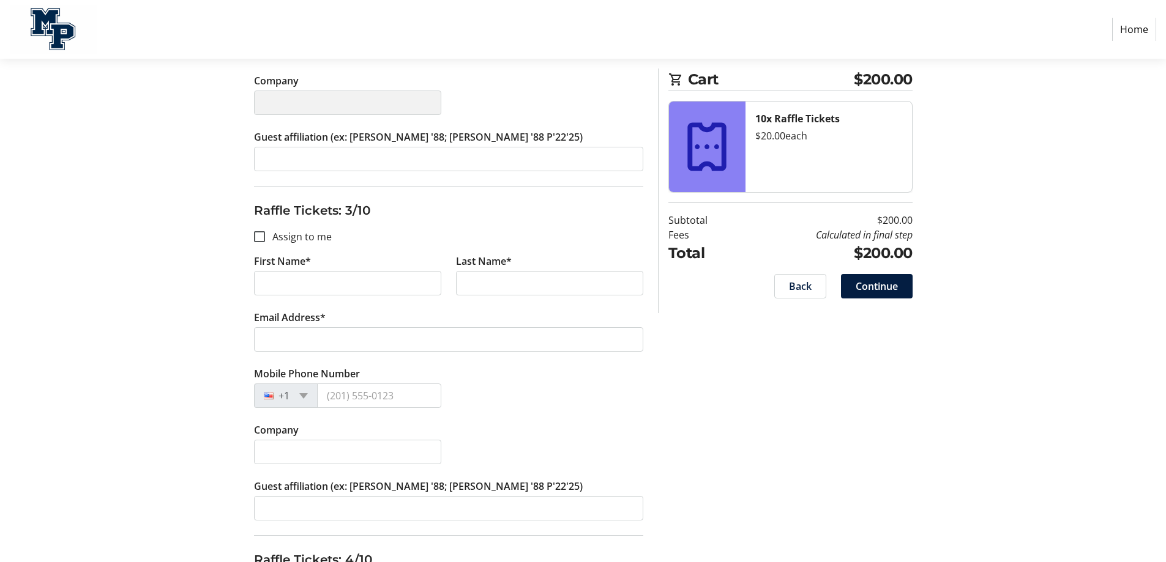
type input "[PERSON_NAME]"
type input "[PERSON_NAME][EMAIL_ADDRESS][DOMAIN_NAME]"
type input "[PHONE_NUMBER]"
click at [259, 237] on input "Assign to me" at bounding box center [259, 236] width 11 height 11
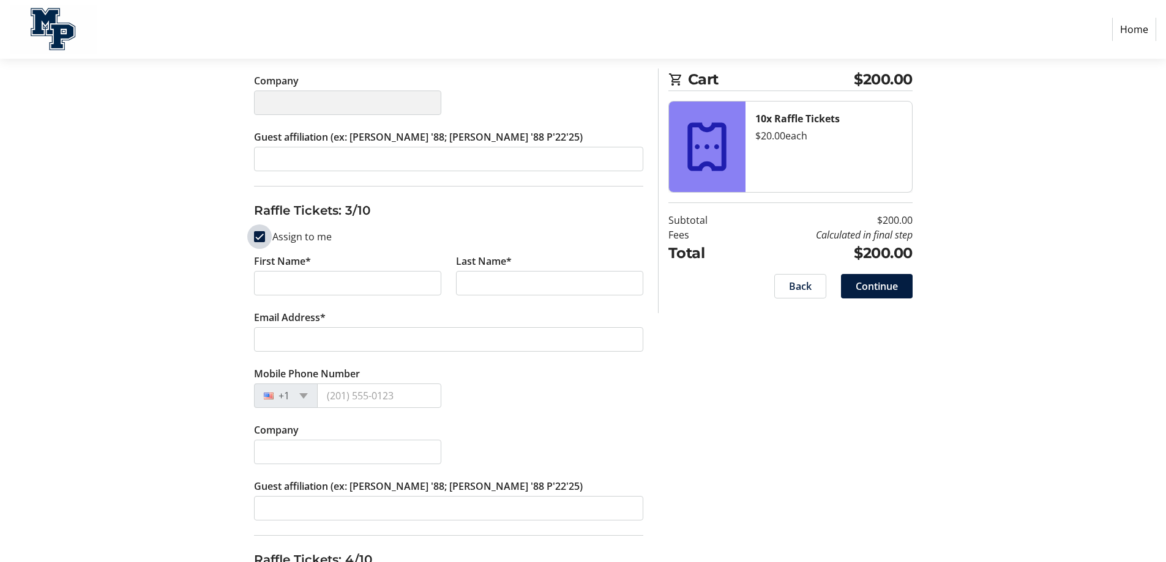
checkbox input "true"
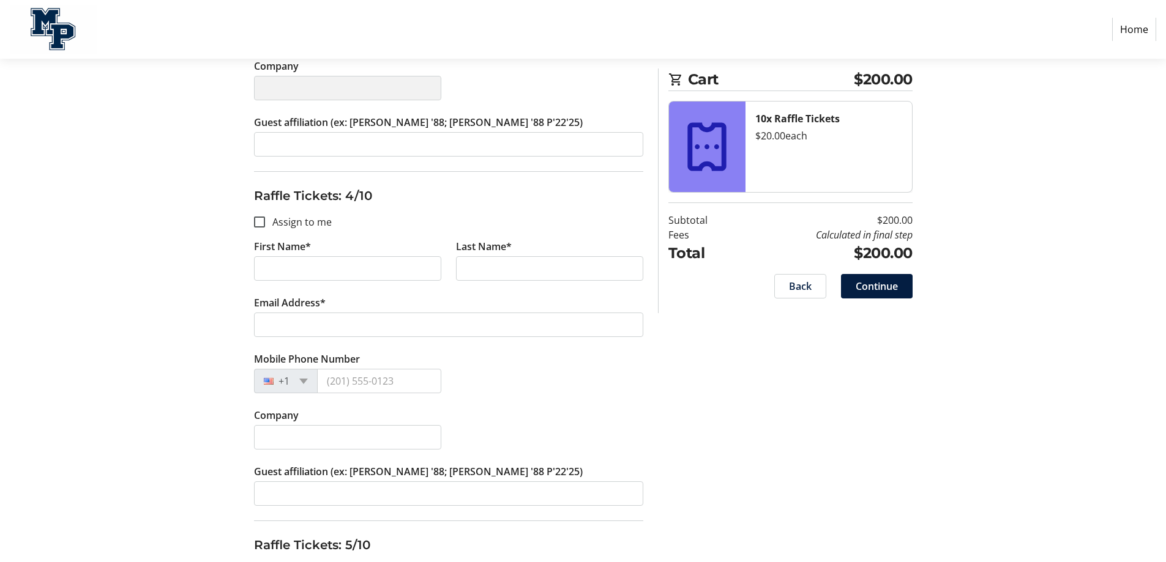
scroll to position [1102, 0]
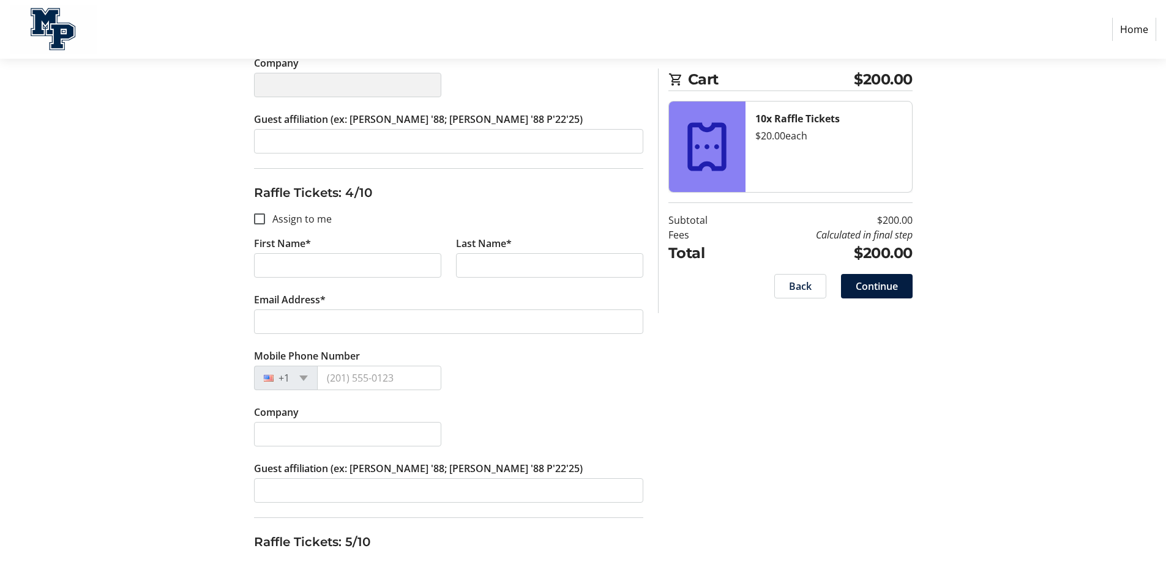
type input "[PERSON_NAME]"
type input "[PERSON_NAME][EMAIL_ADDRESS][DOMAIN_NAME]"
type input "[PHONE_NUMBER]"
click at [259, 218] on input "Assign to me" at bounding box center [259, 219] width 11 height 11
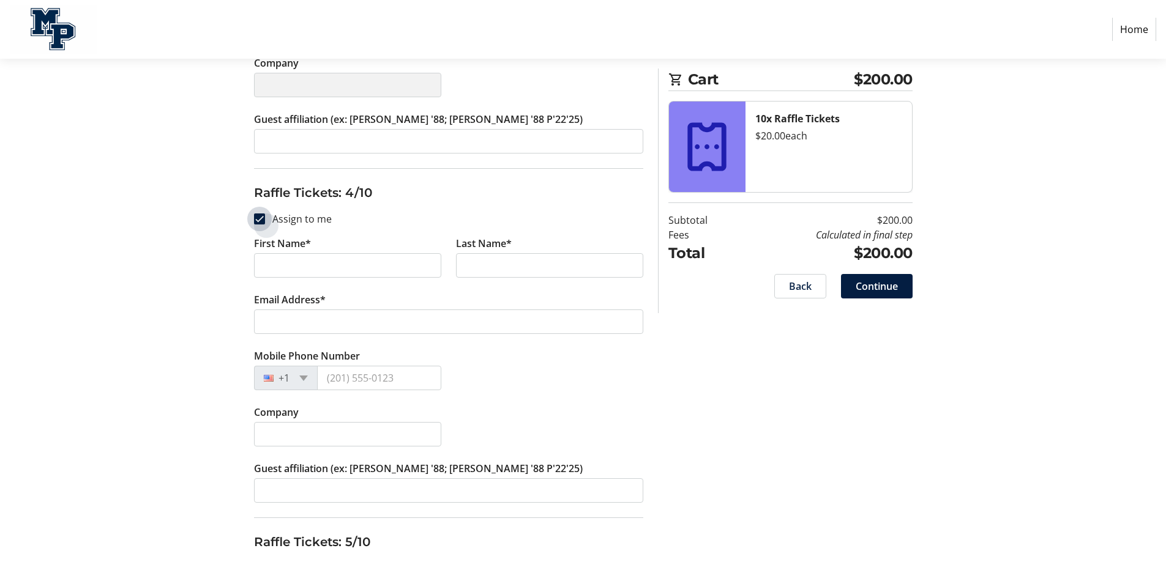
checkbox input "true"
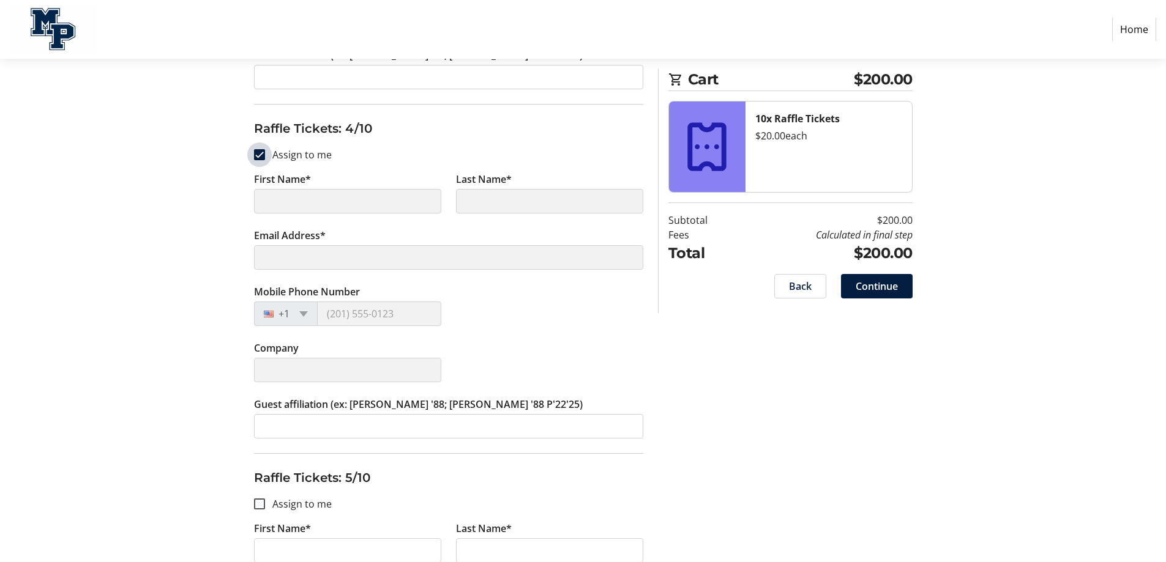
scroll to position [1469, 0]
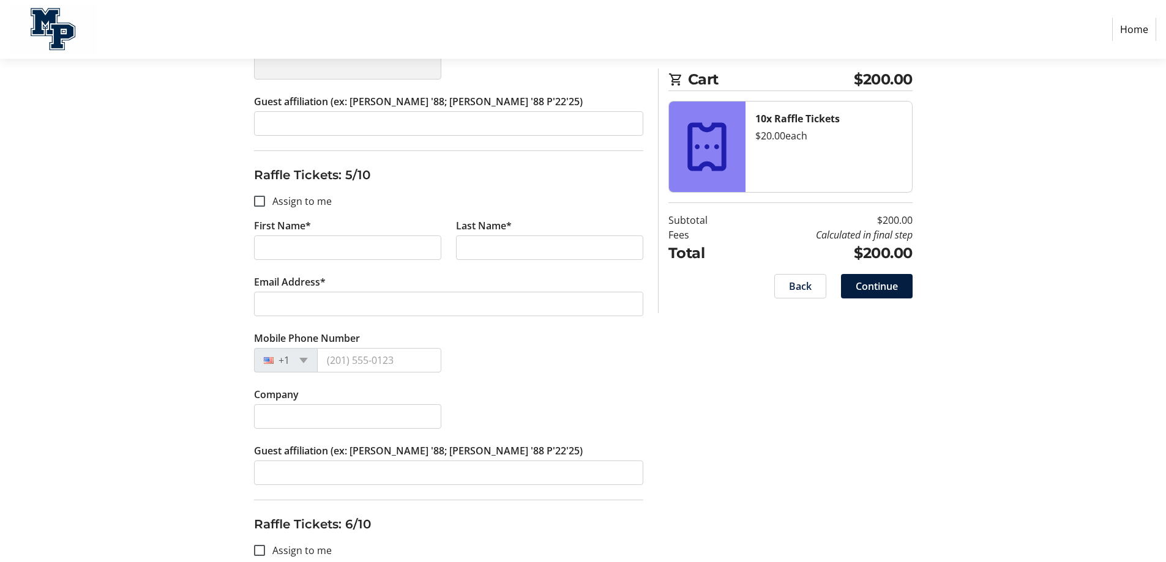
type input "[PERSON_NAME]"
type input "[PERSON_NAME][EMAIL_ADDRESS][DOMAIN_NAME]"
type input "[PHONE_NUMBER]"
click at [259, 204] on input "Assign to me" at bounding box center [259, 201] width 11 height 11
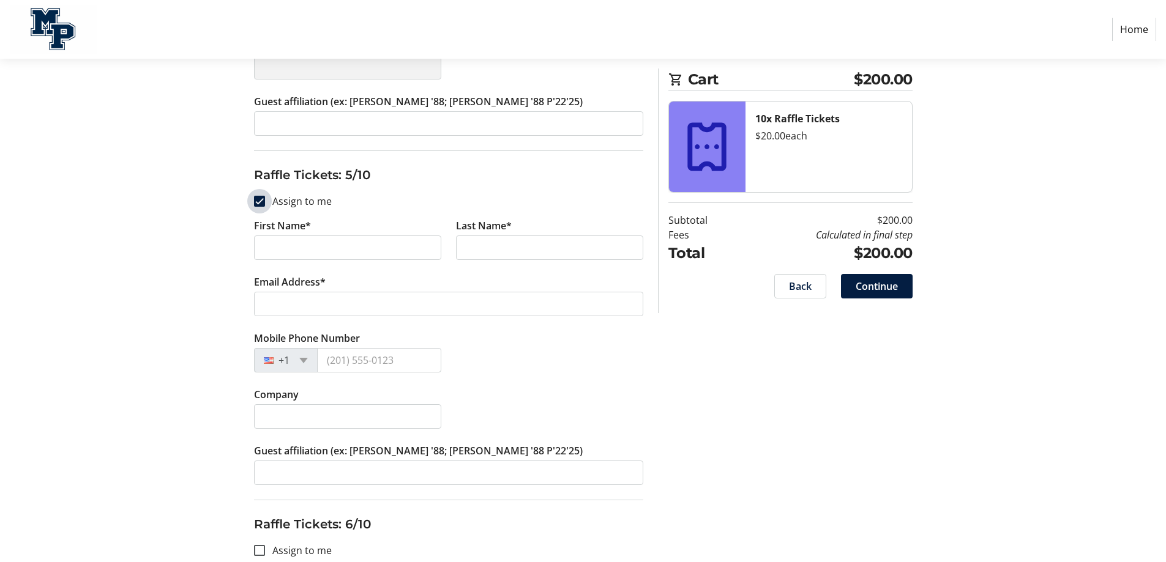
checkbox input "true"
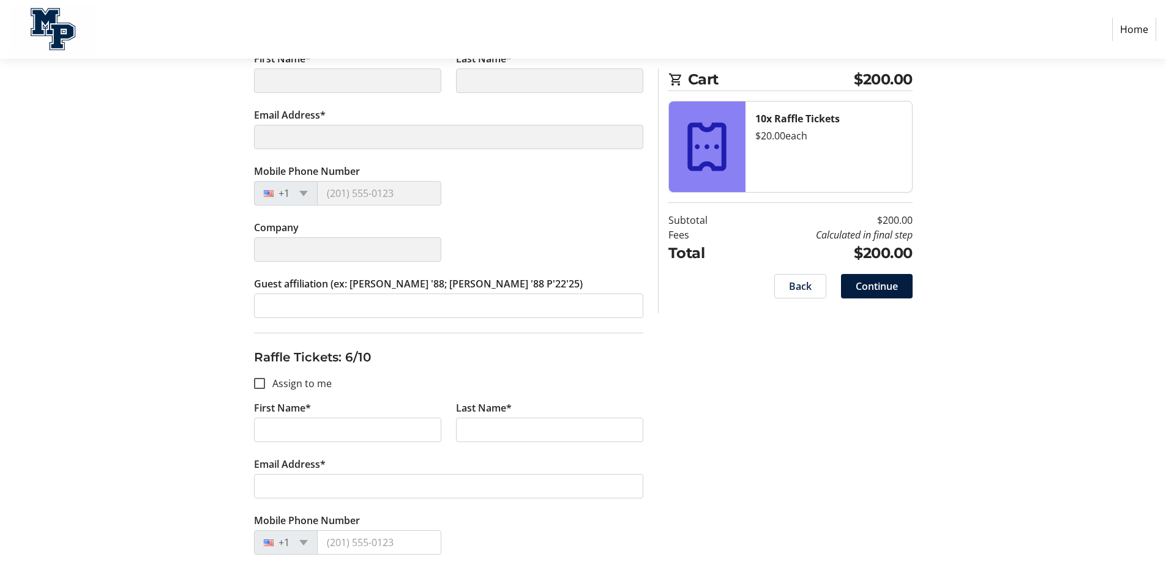
scroll to position [1836, 0]
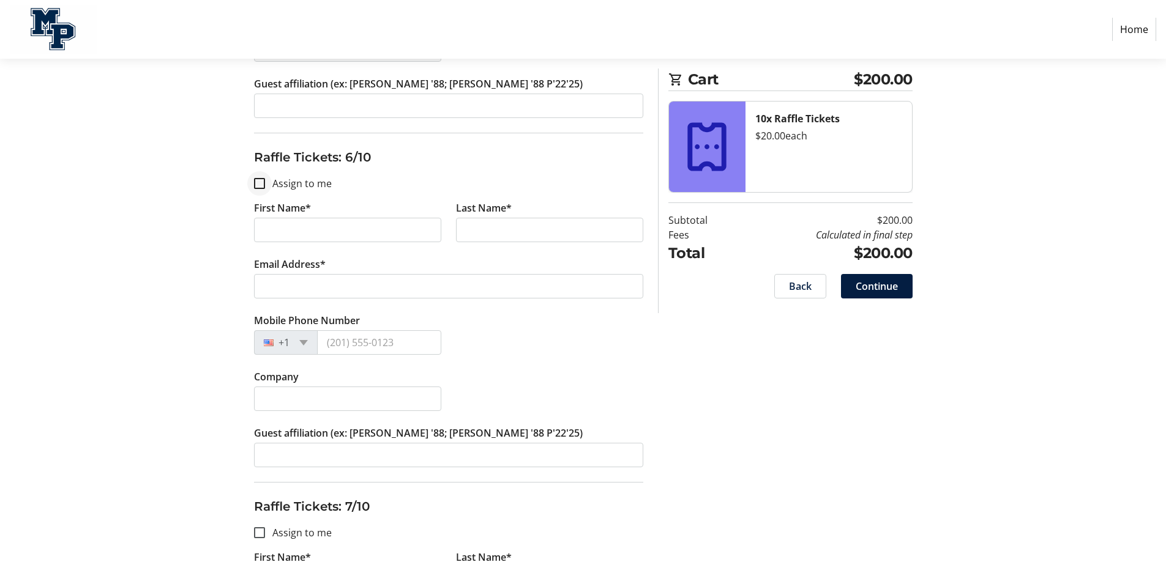
type input "[PERSON_NAME]"
type input "[PERSON_NAME][EMAIL_ADDRESS][DOMAIN_NAME]"
type input "[PHONE_NUMBER]"
click at [257, 184] on input "Assign to me" at bounding box center [259, 183] width 11 height 11
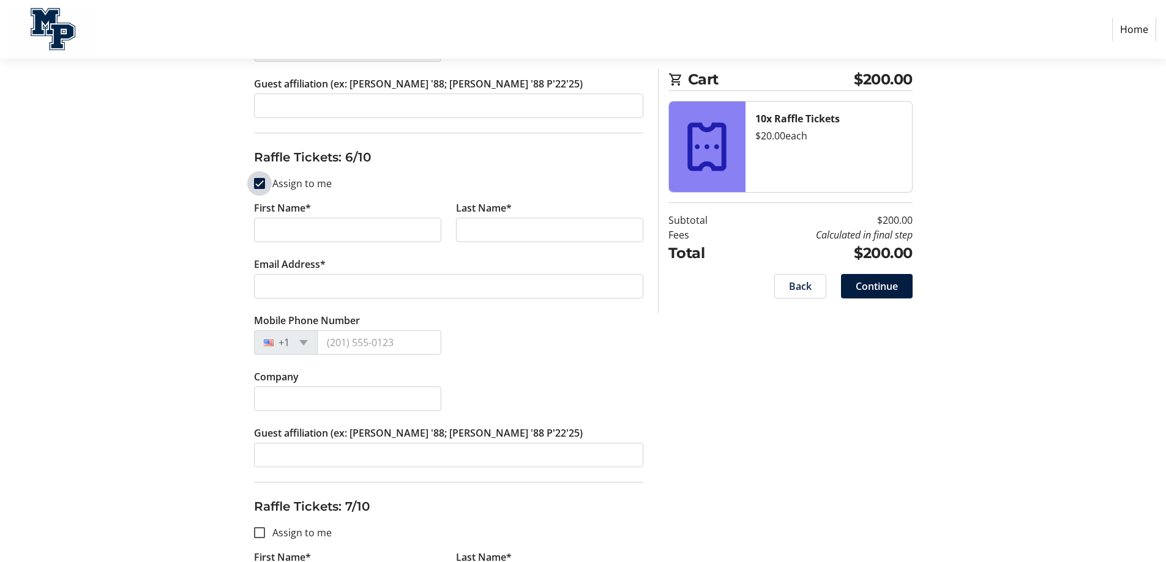
checkbox input "true"
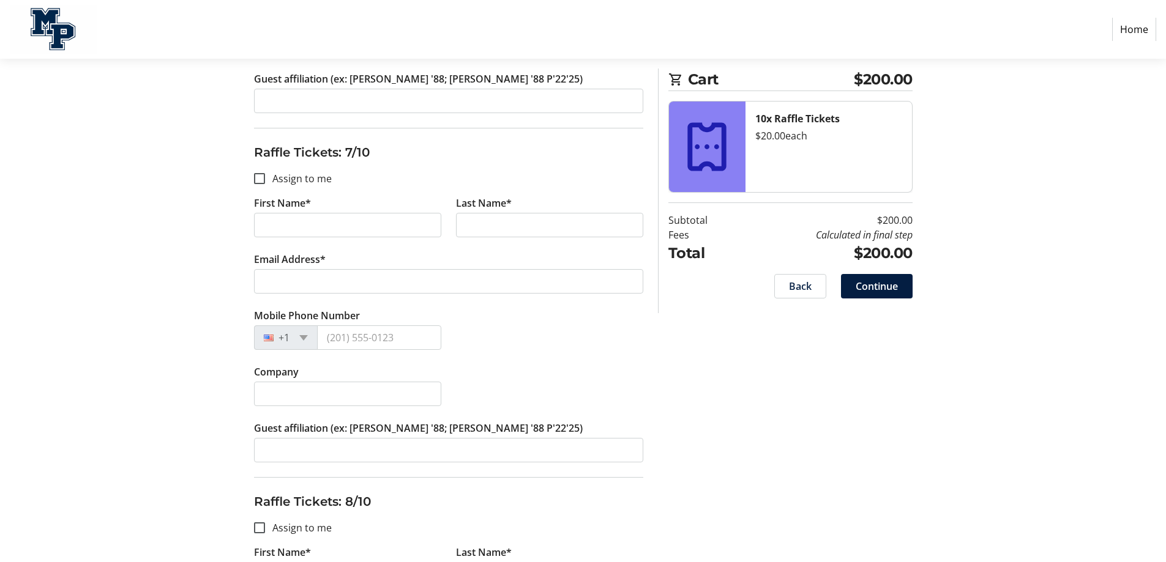
scroll to position [2203, 0]
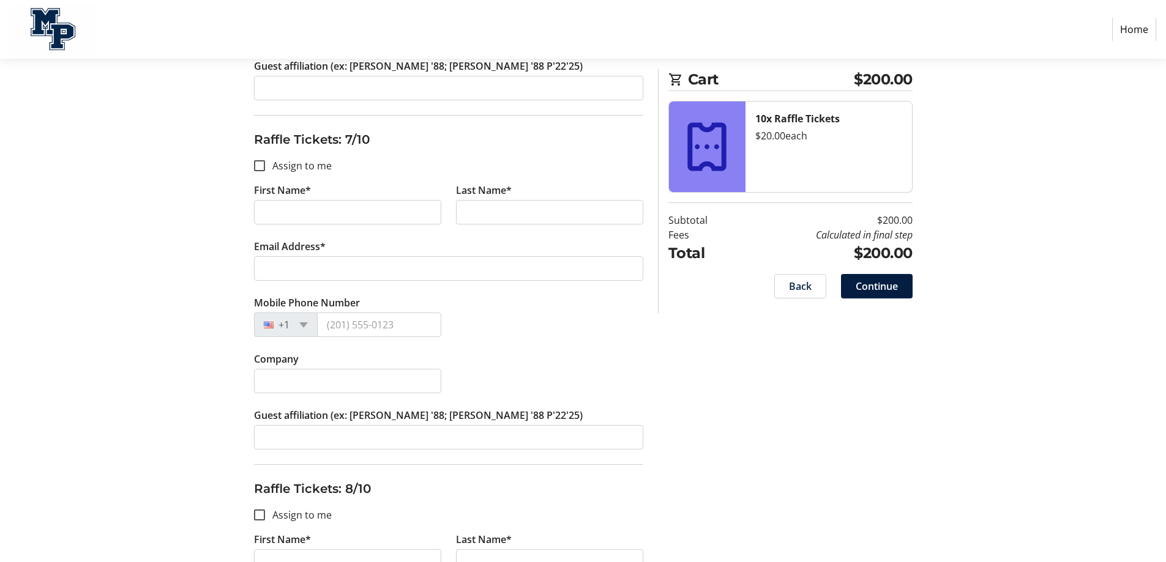
type input "[PERSON_NAME]"
type input "[PERSON_NAME][EMAIL_ADDRESS][DOMAIN_NAME]"
type input "[PHONE_NUMBER]"
click at [259, 166] on input "Assign to me" at bounding box center [259, 165] width 11 height 11
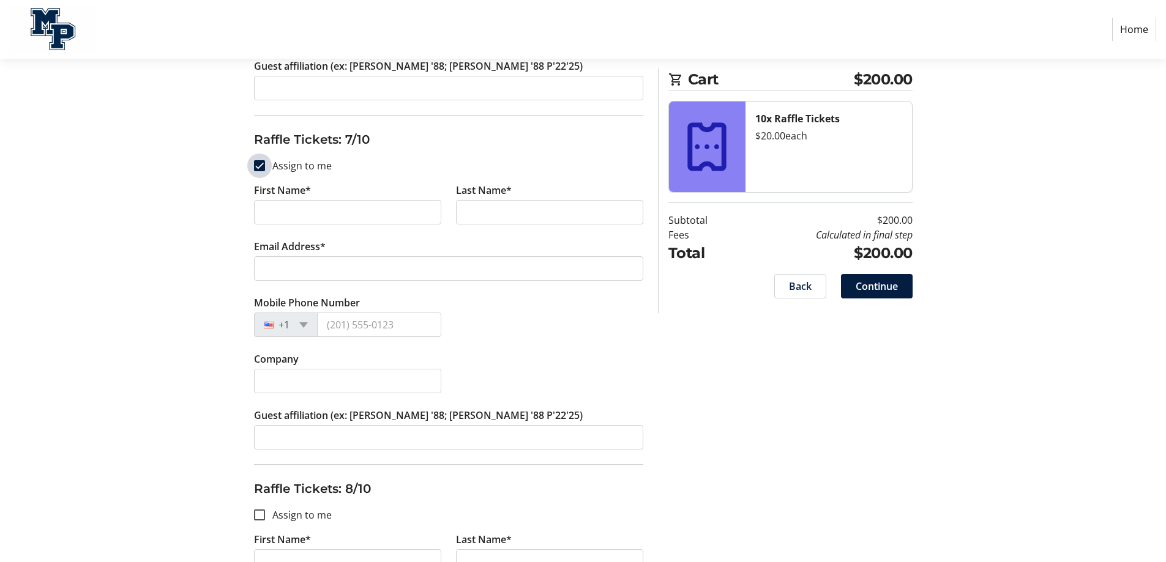
checkbox input "true"
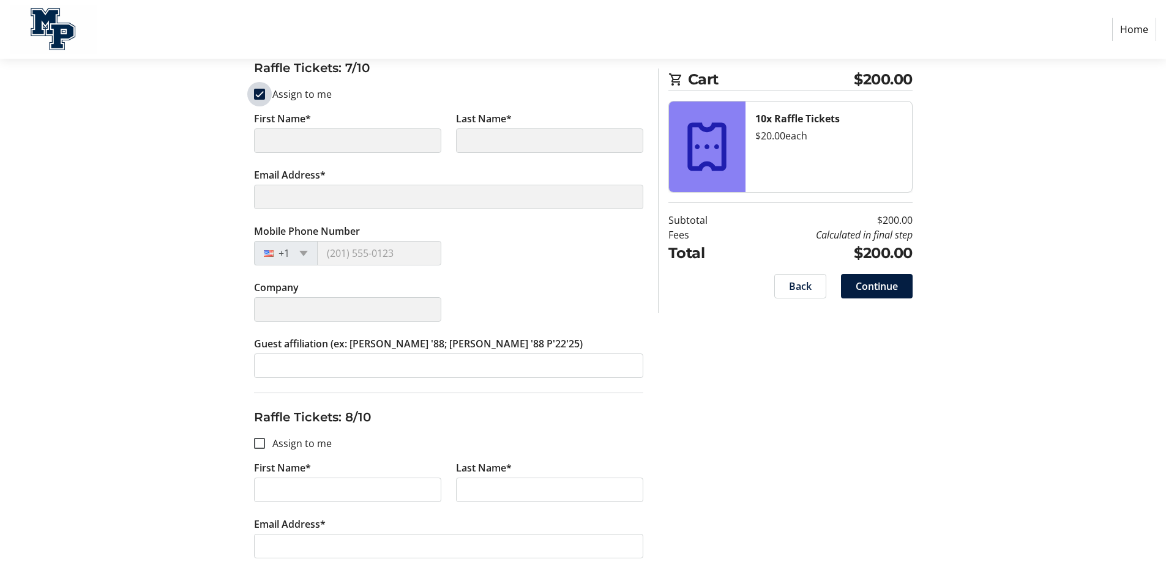
scroll to position [2570, 0]
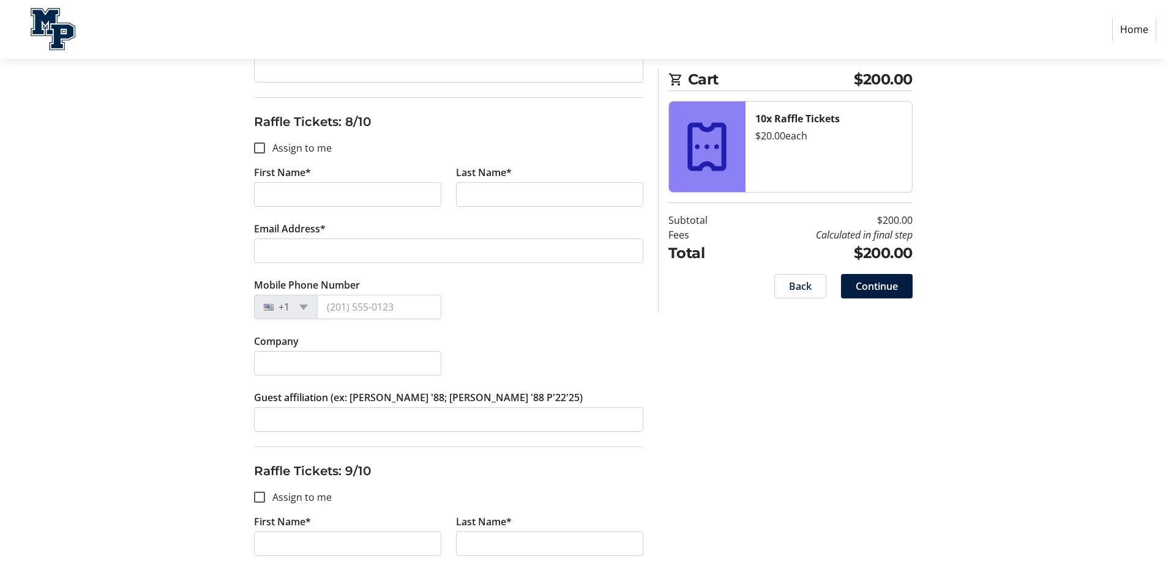
type input "[PERSON_NAME]"
type input "[PERSON_NAME][EMAIL_ADDRESS][DOMAIN_NAME]"
type input "[PHONE_NUMBER]"
click at [261, 148] on input "Assign to me" at bounding box center [259, 148] width 11 height 11
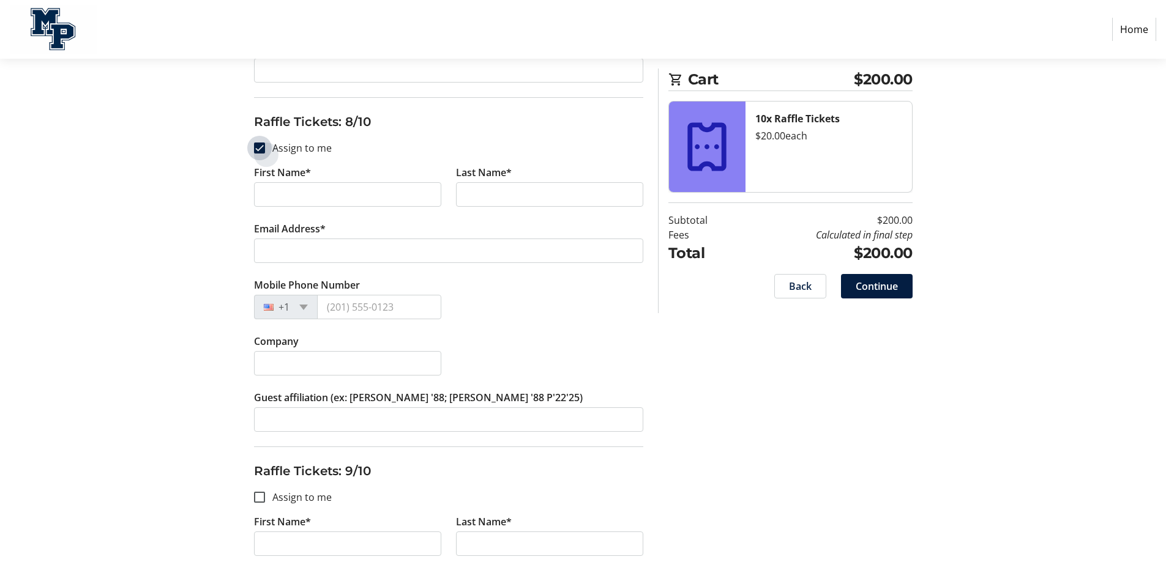
checkbox input "true"
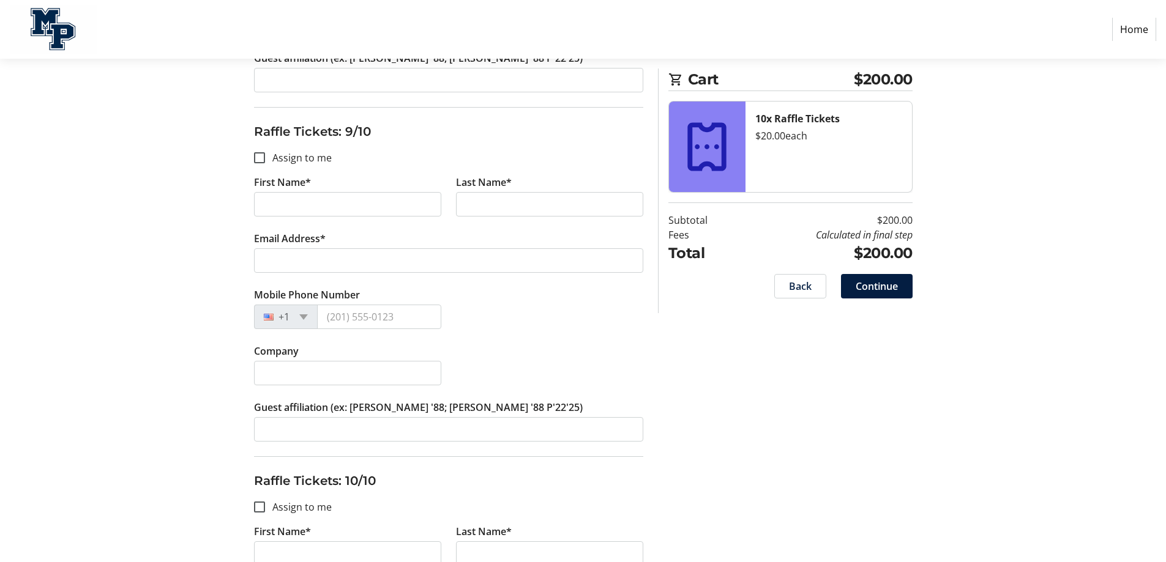
scroll to position [2937, 0]
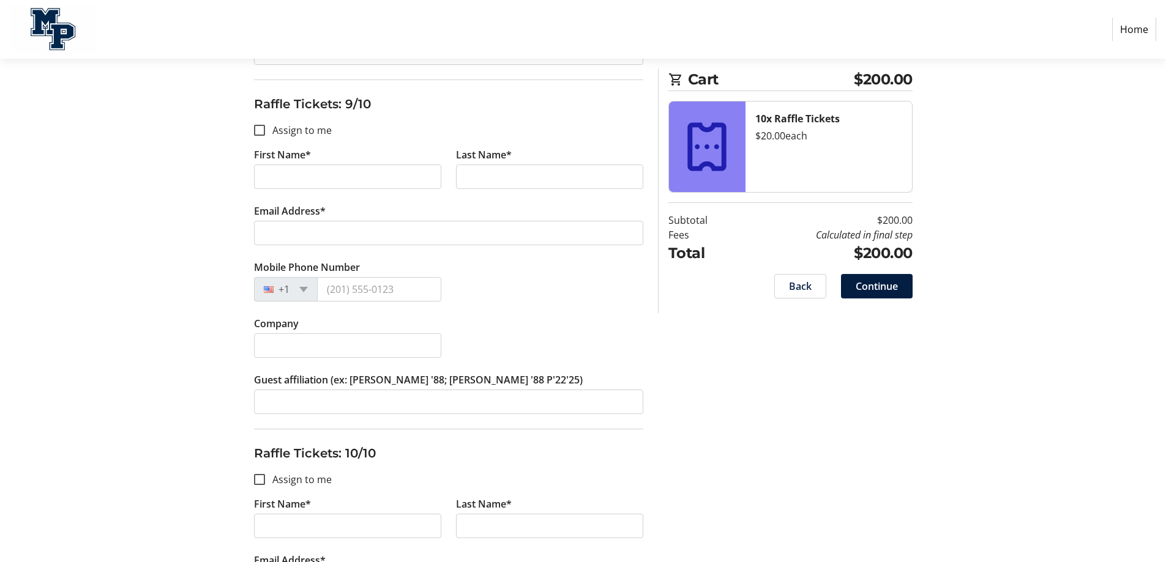
type input "[PERSON_NAME]"
type input "[PERSON_NAME][EMAIL_ADDRESS][DOMAIN_NAME]"
type input "[PHONE_NUMBER]"
click at [262, 131] on input "Assign to me" at bounding box center [259, 130] width 11 height 11
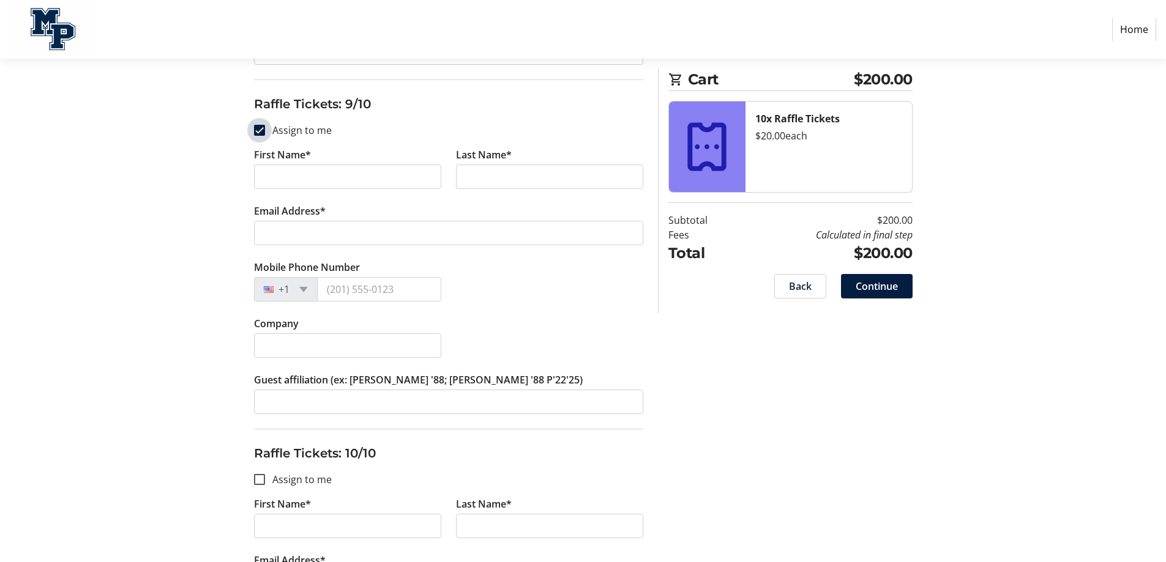
checkbox input "true"
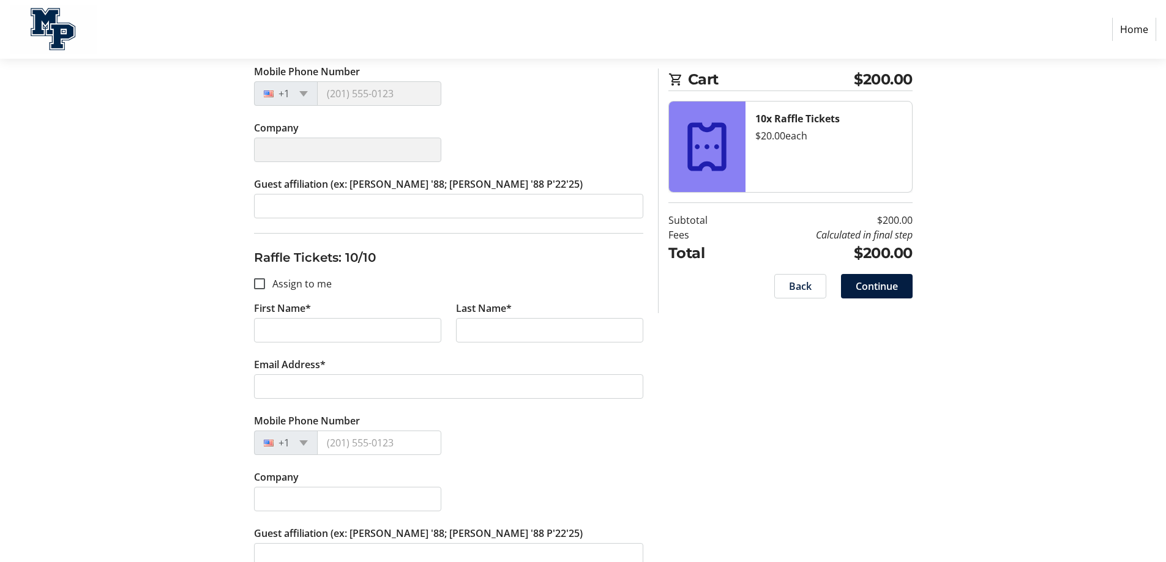
scroll to position [3153, 0]
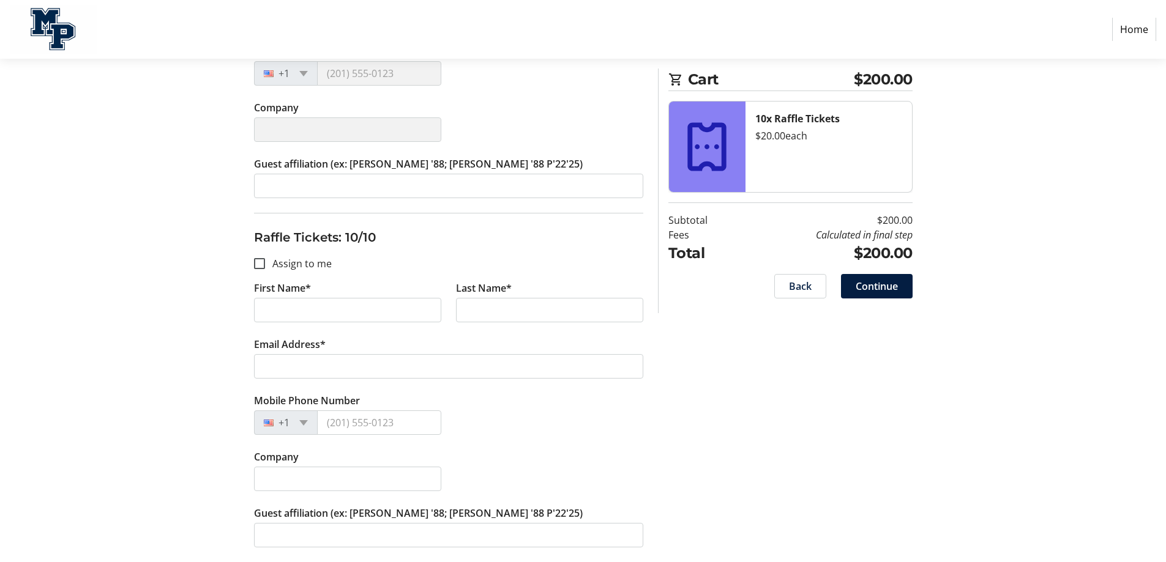
type input "[PERSON_NAME]"
type input "[PERSON_NAME][EMAIL_ADDRESS][DOMAIN_NAME]"
type input "[PHONE_NUMBER]"
click at [261, 264] on input "Assign to me" at bounding box center [259, 263] width 11 height 11
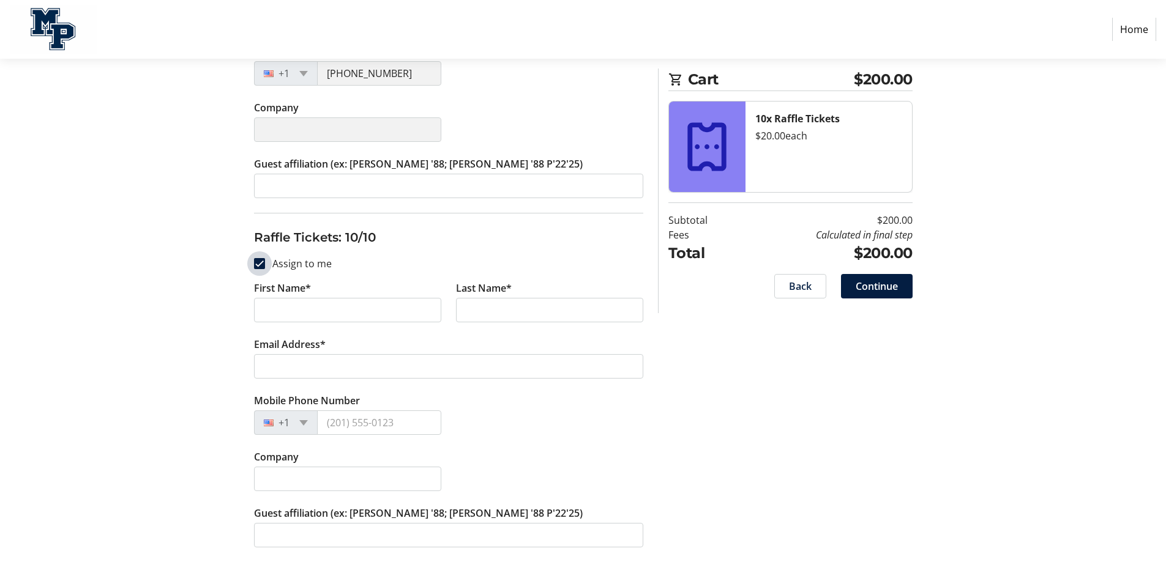
checkbox input "true"
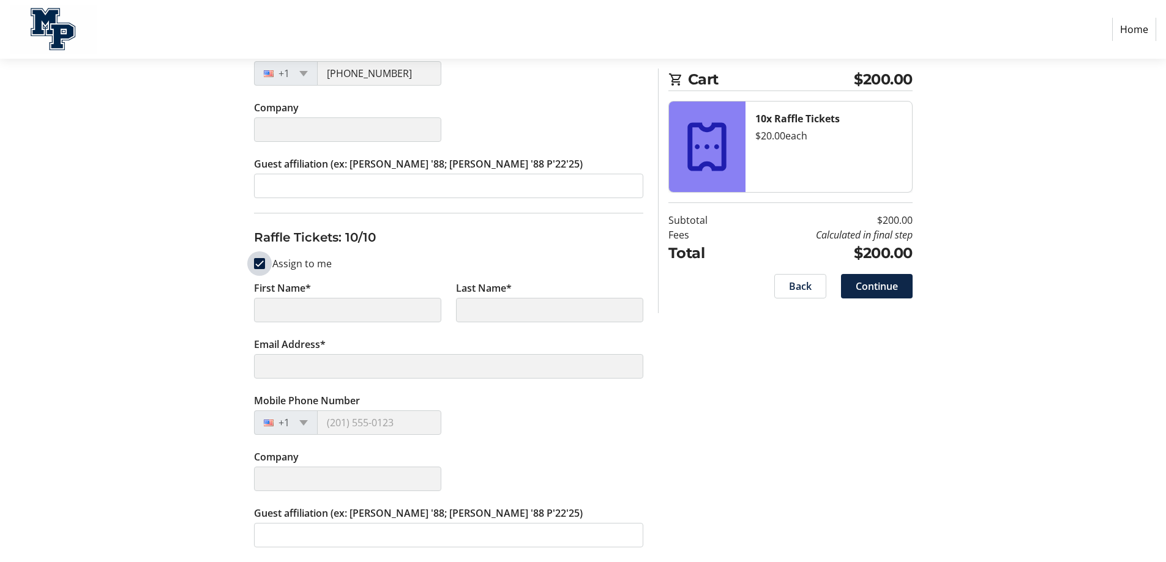
type input "[PERSON_NAME]"
type input "[PERSON_NAME][EMAIL_ADDRESS][DOMAIN_NAME]"
type input "[PHONE_NUMBER]"
click at [883, 288] on span "Continue" at bounding box center [877, 286] width 42 height 15
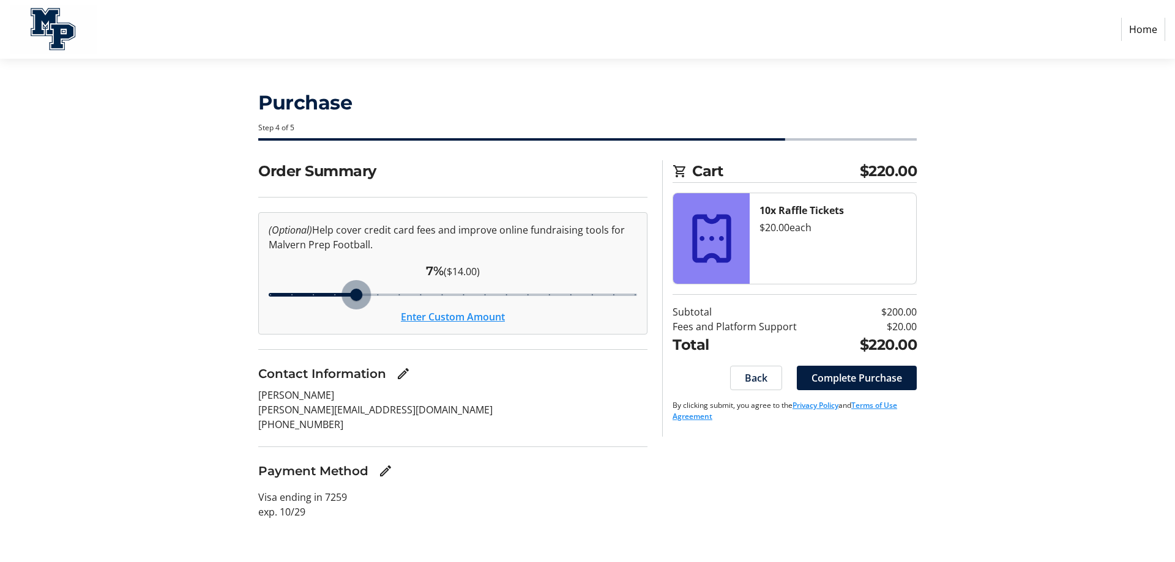
drag, startPoint x: 424, startPoint y: 295, endPoint x: 346, endPoint y: 293, distance: 77.7
click at [346, 293] on input "Cover fees percentage" at bounding box center [453, 294] width 394 height 27
drag, startPoint x: 346, startPoint y: 293, endPoint x: 285, endPoint y: 293, distance: 61.8
click at [285, 293] on input "Cover fees percentage" at bounding box center [453, 294] width 394 height 27
drag, startPoint x: 293, startPoint y: 294, endPoint x: 240, endPoint y: 289, distance: 52.9
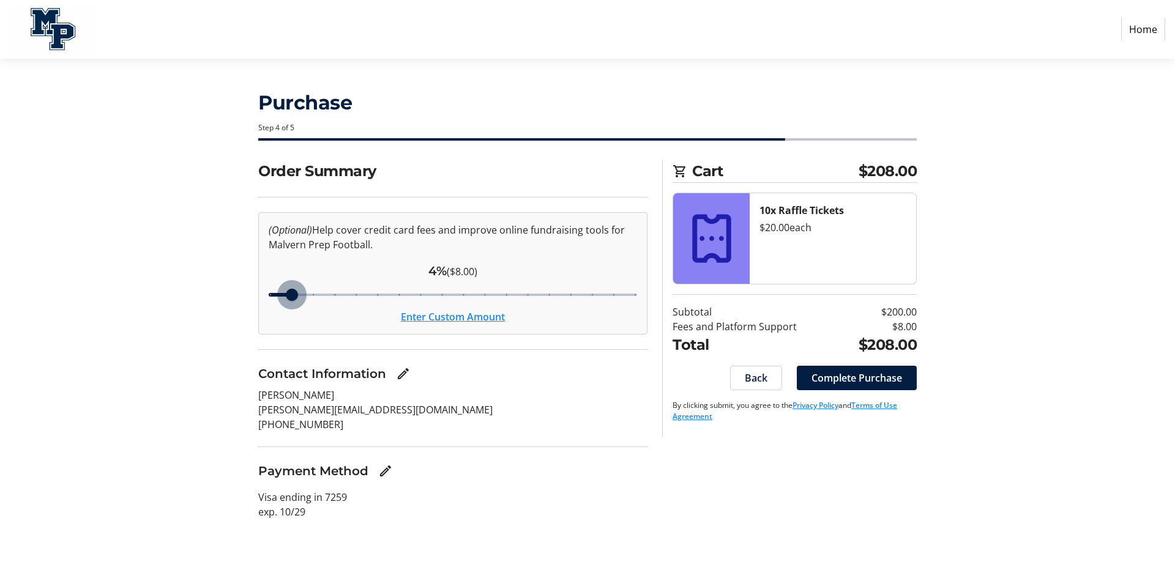
type input "3"
click at [256, 289] on input "Cover fees percentage" at bounding box center [453, 294] width 394 height 27
click at [387, 472] on mat-icon "Edit Payment Method" at bounding box center [385, 471] width 15 height 15
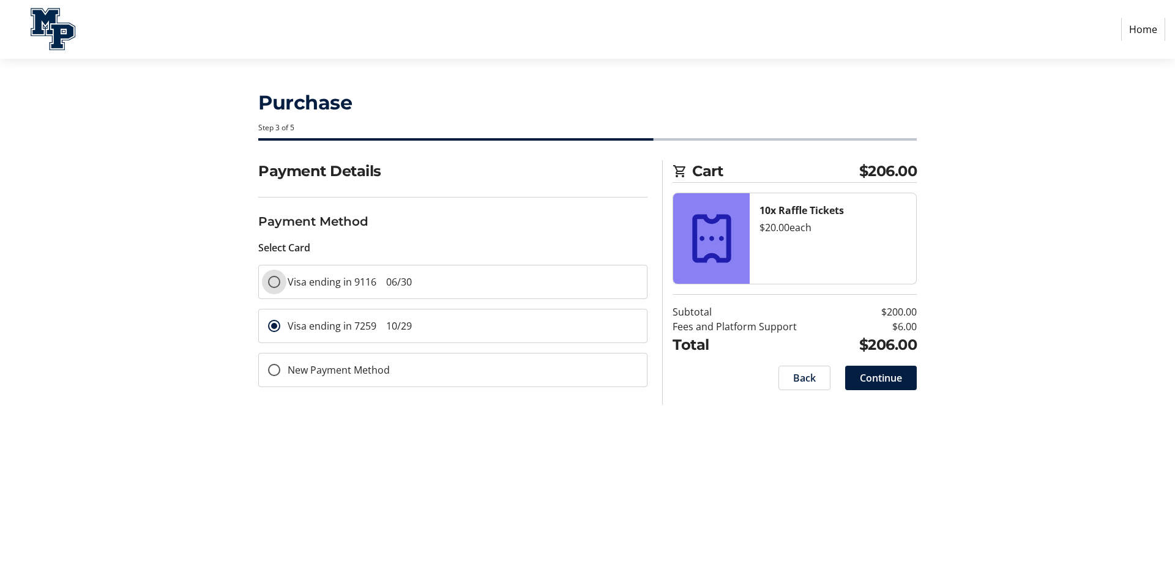
click at [274, 280] on input "Visa ending in 9116 06/30" at bounding box center [274, 282] width 12 height 12
radio input "true"
click at [901, 373] on span "Continue" at bounding box center [881, 378] width 42 height 15
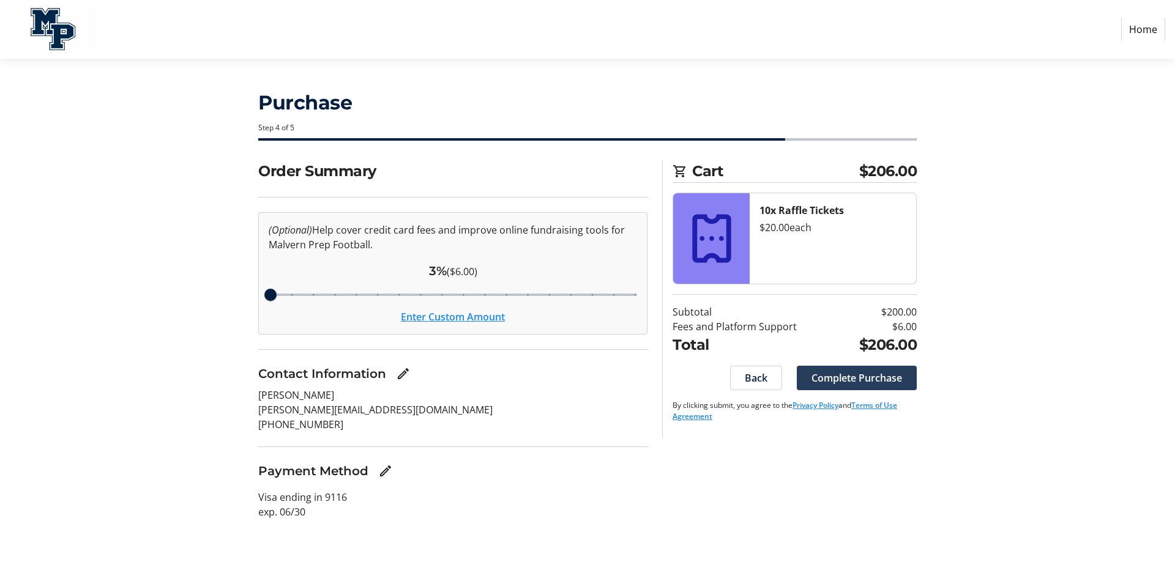
click at [843, 375] on span "Complete Purchase" at bounding box center [856, 378] width 91 height 15
